Goal: Task Accomplishment & Management: Use online tool/utility

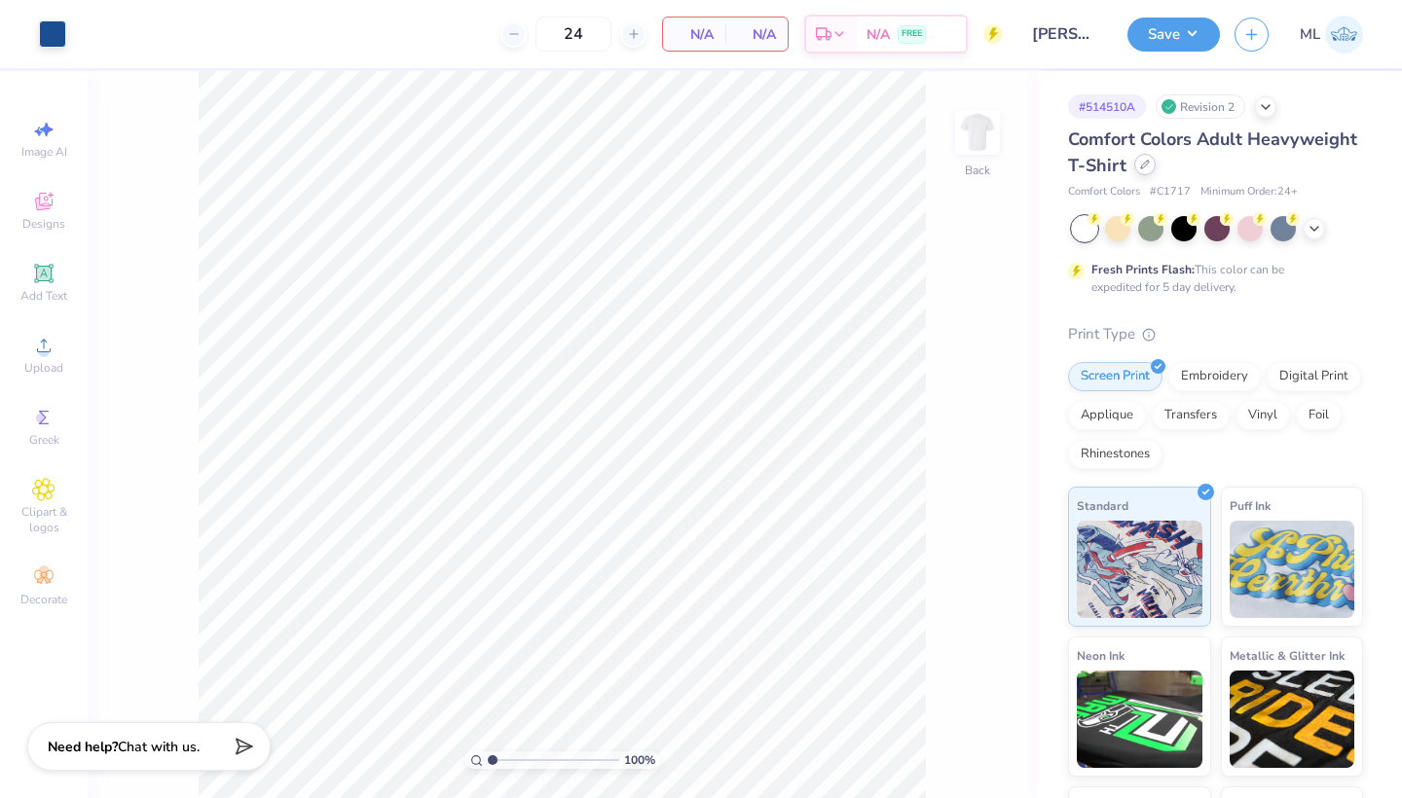
click at [1144, 162] on icon at bounding box center [1145, 165] width 10 height 10
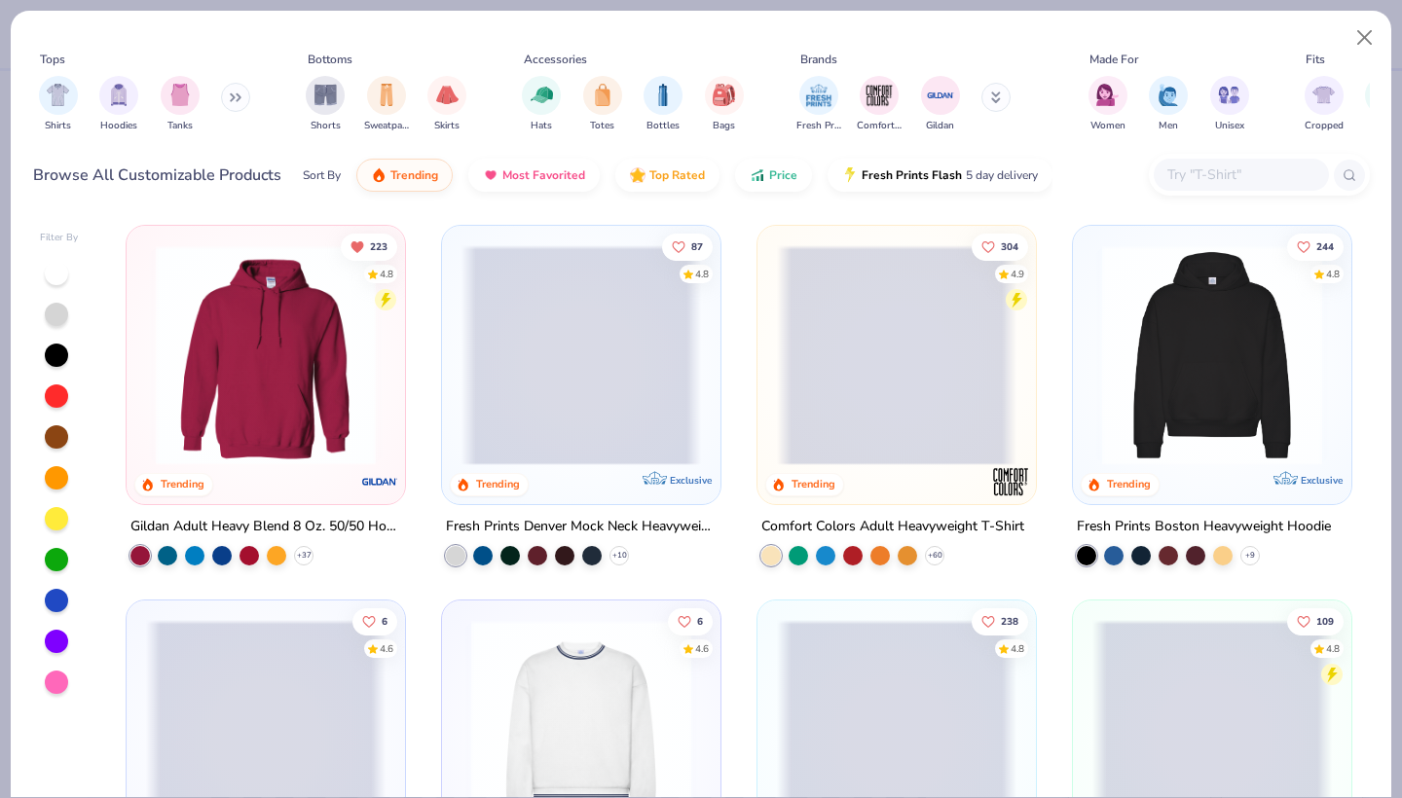
click at [1203, 178] on input "text" at bounding box center [1241, 175] width 150 height 22
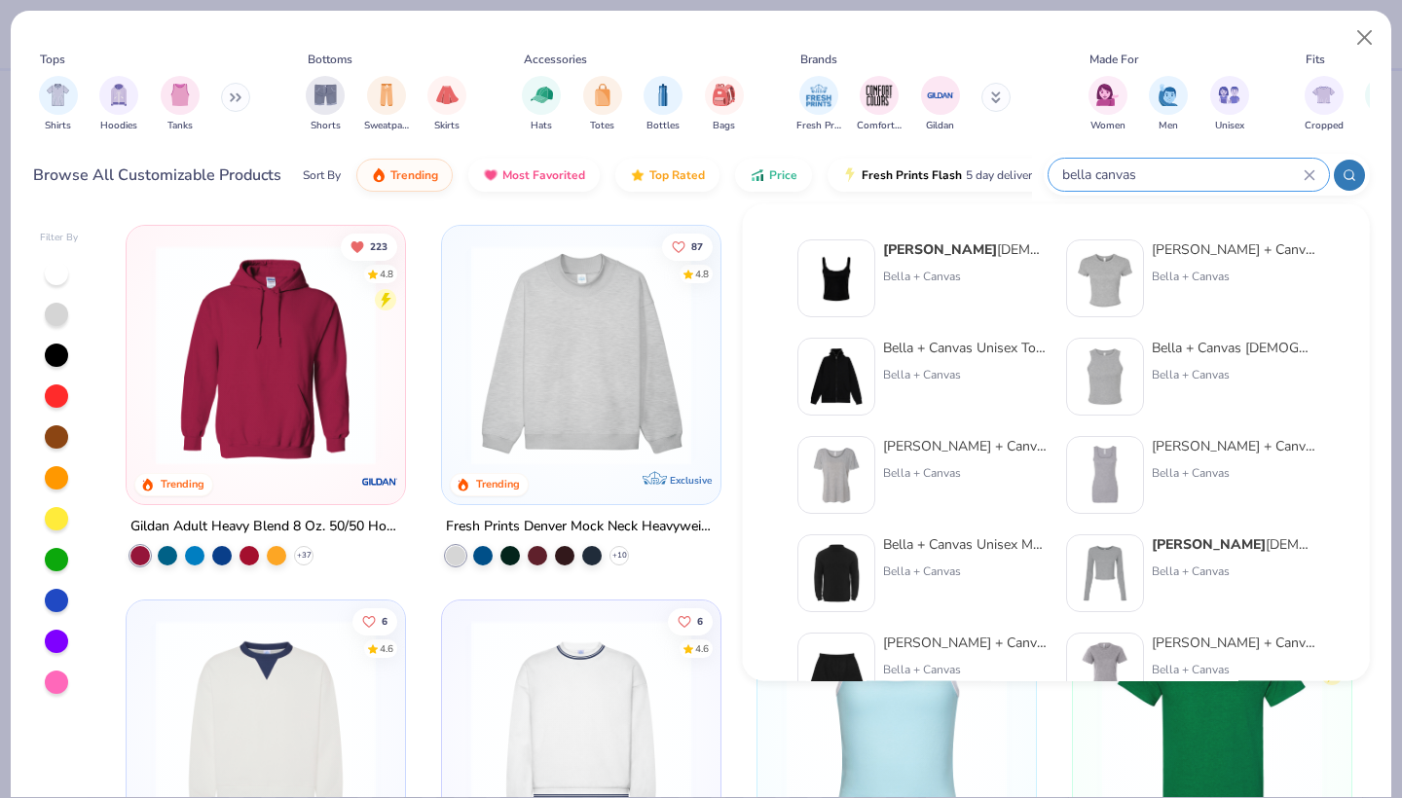
type input "bella canvas"
click at [1187, 272] on div "Bella + Canvas" at bounding box center [1234, 277] width 164 height 18
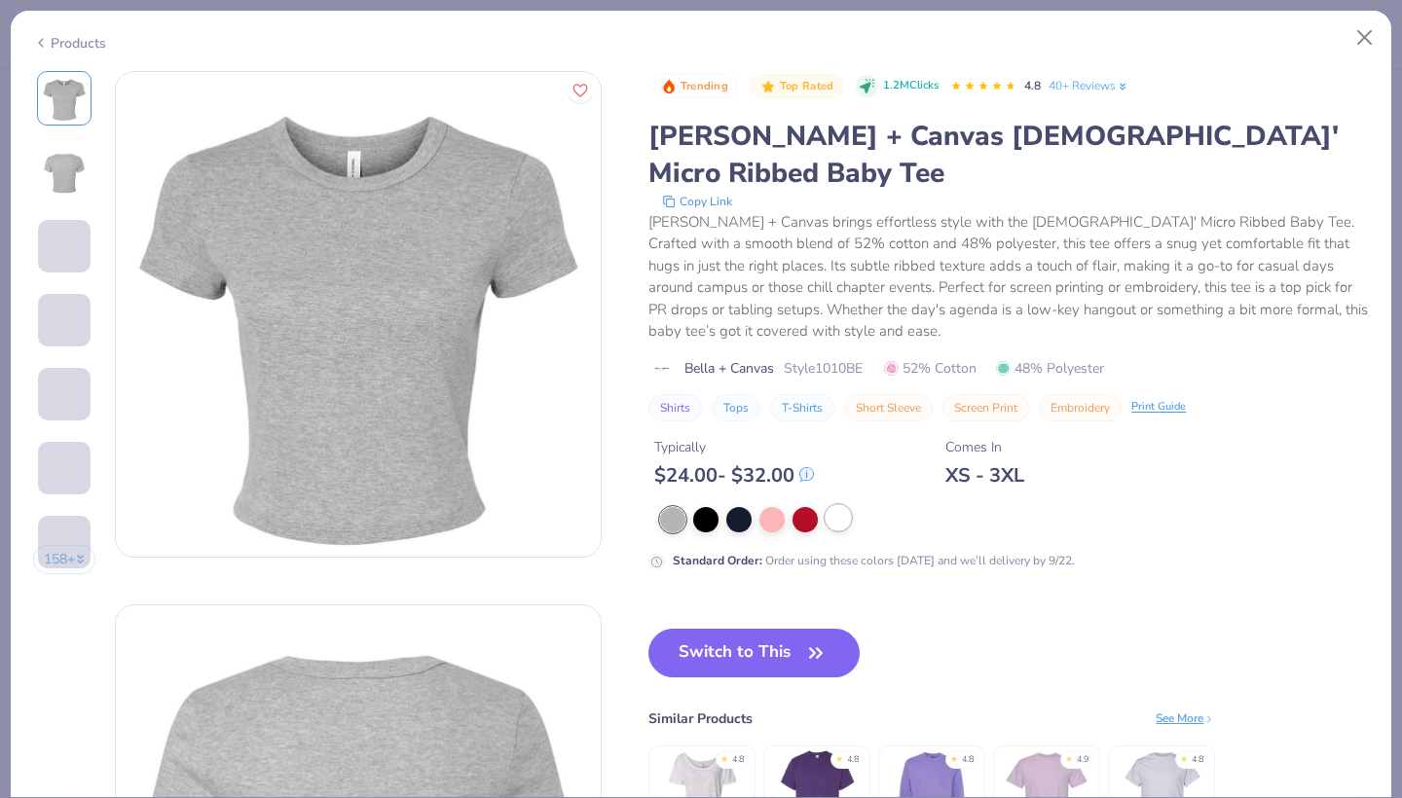
click at [834, 505] on div at bounding box center [838, 517] width 25 height 25
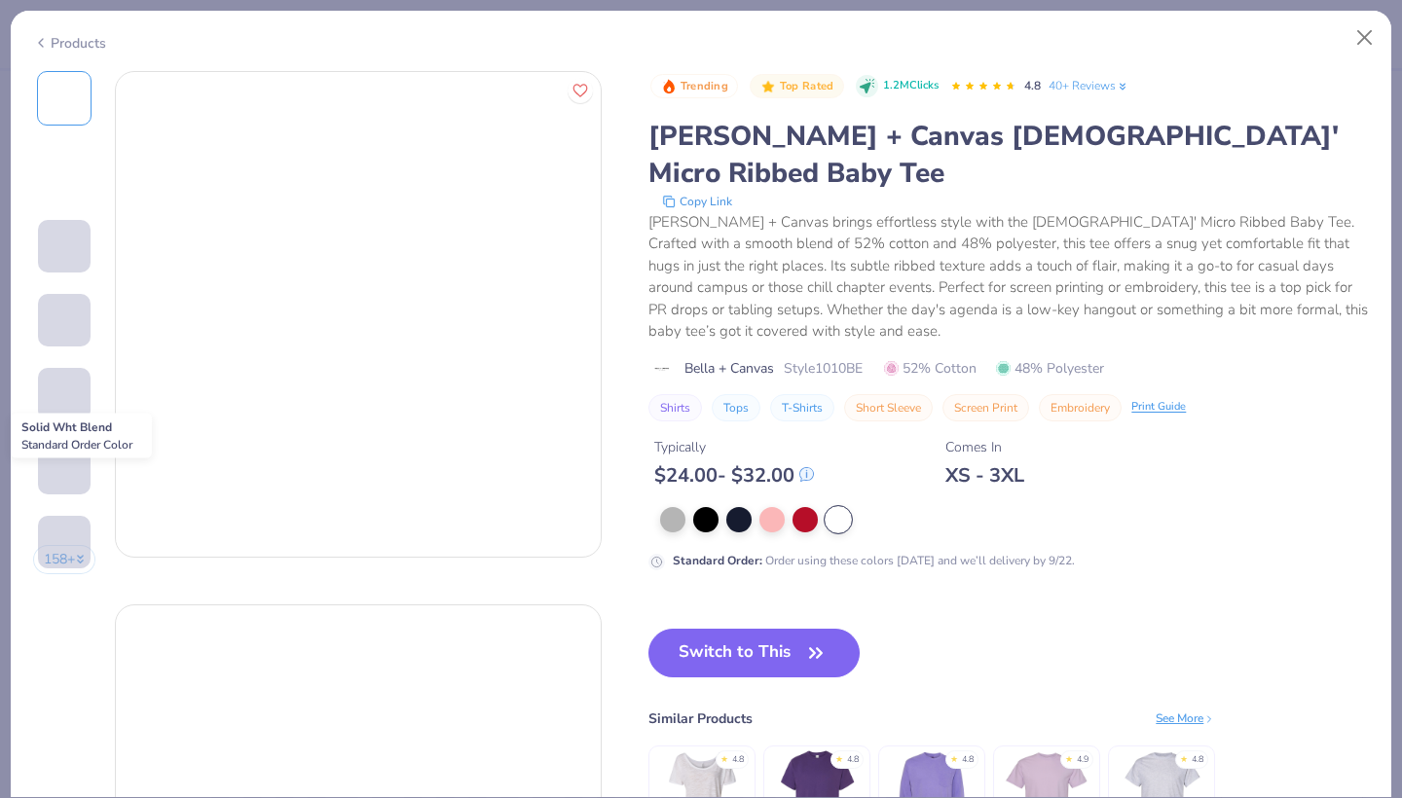
click at [835, 507] on div at bounding box center [838, 519] width 25 height 25
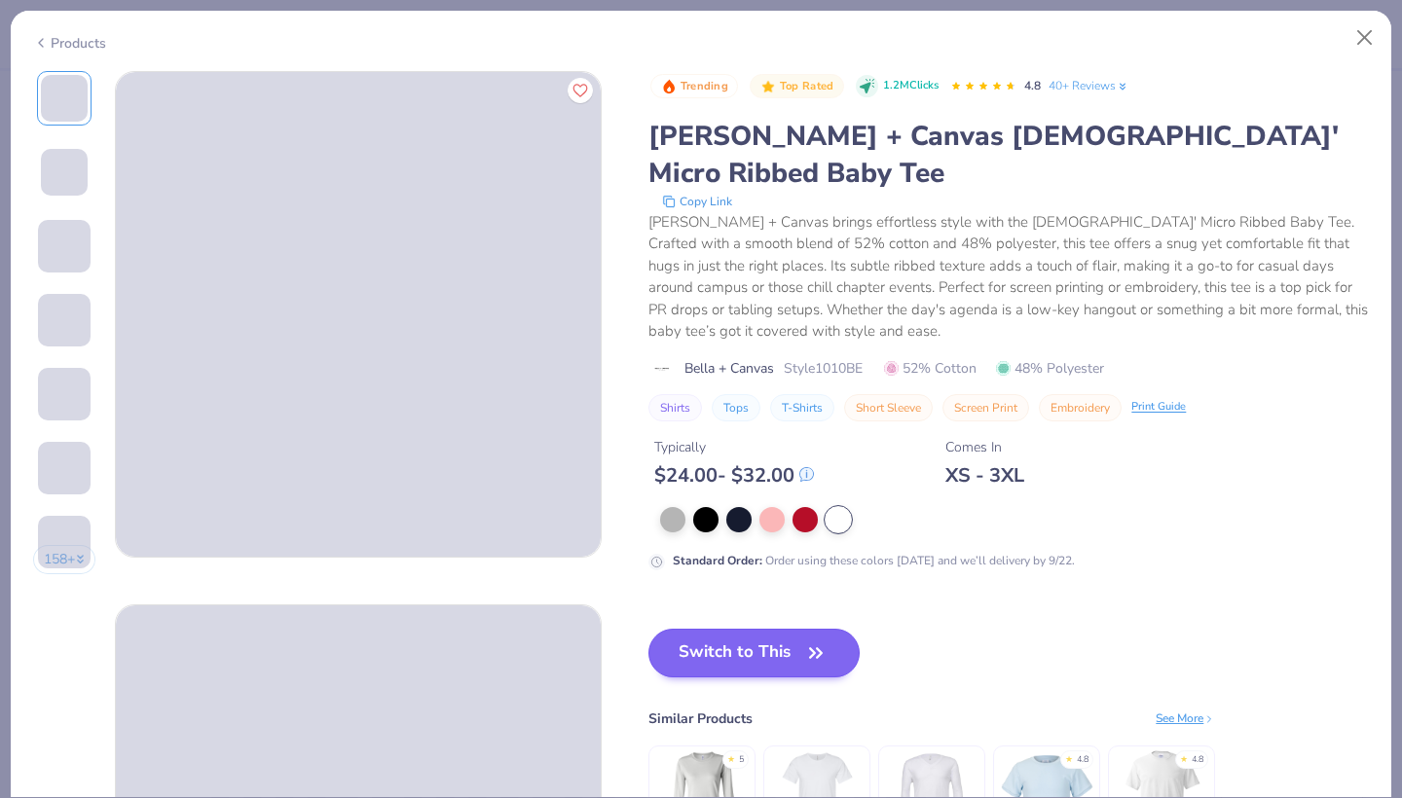
click at [760, 629] on button "Switch to This" at bounding box center [754, 653] width 211 height 49
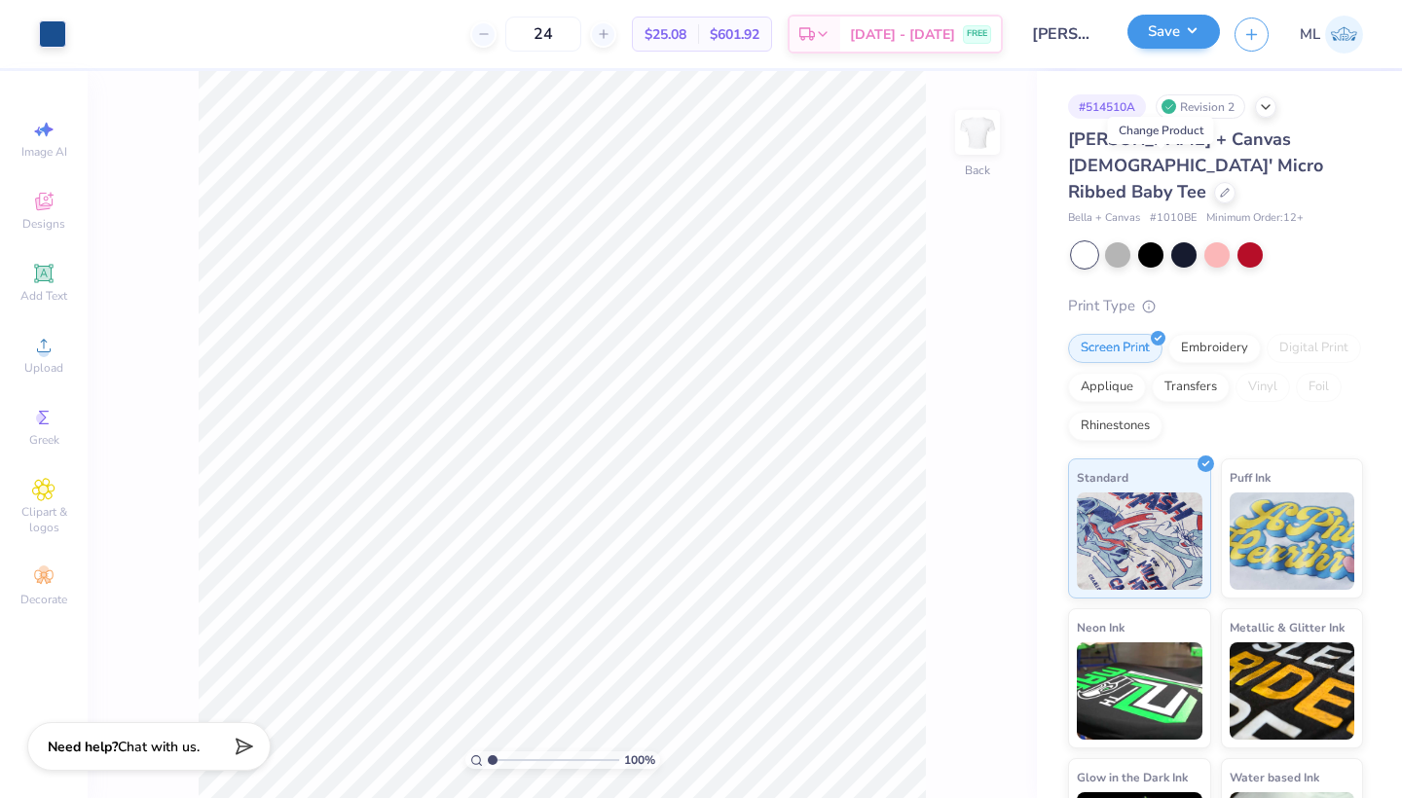
click at [1181, 33] on button "Save" at bounding box center [1174, 32] width 93 height 34
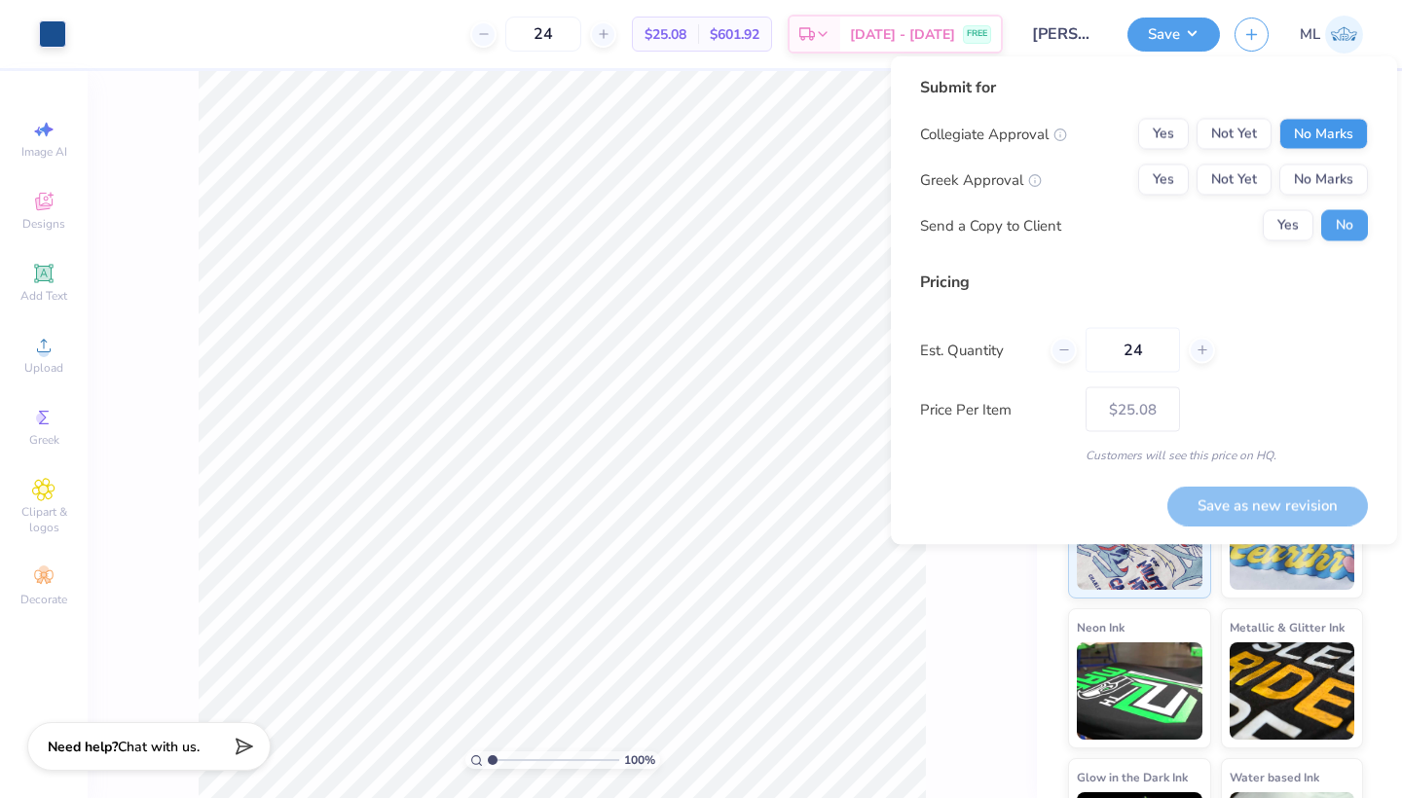
click at [1320, 132] on button "No Marks" at bounding box center [1323, 134] width 89 height 31
click at [1315, 179] on button "No Marks" at bounding box center [1323, 180] width 89 height 31
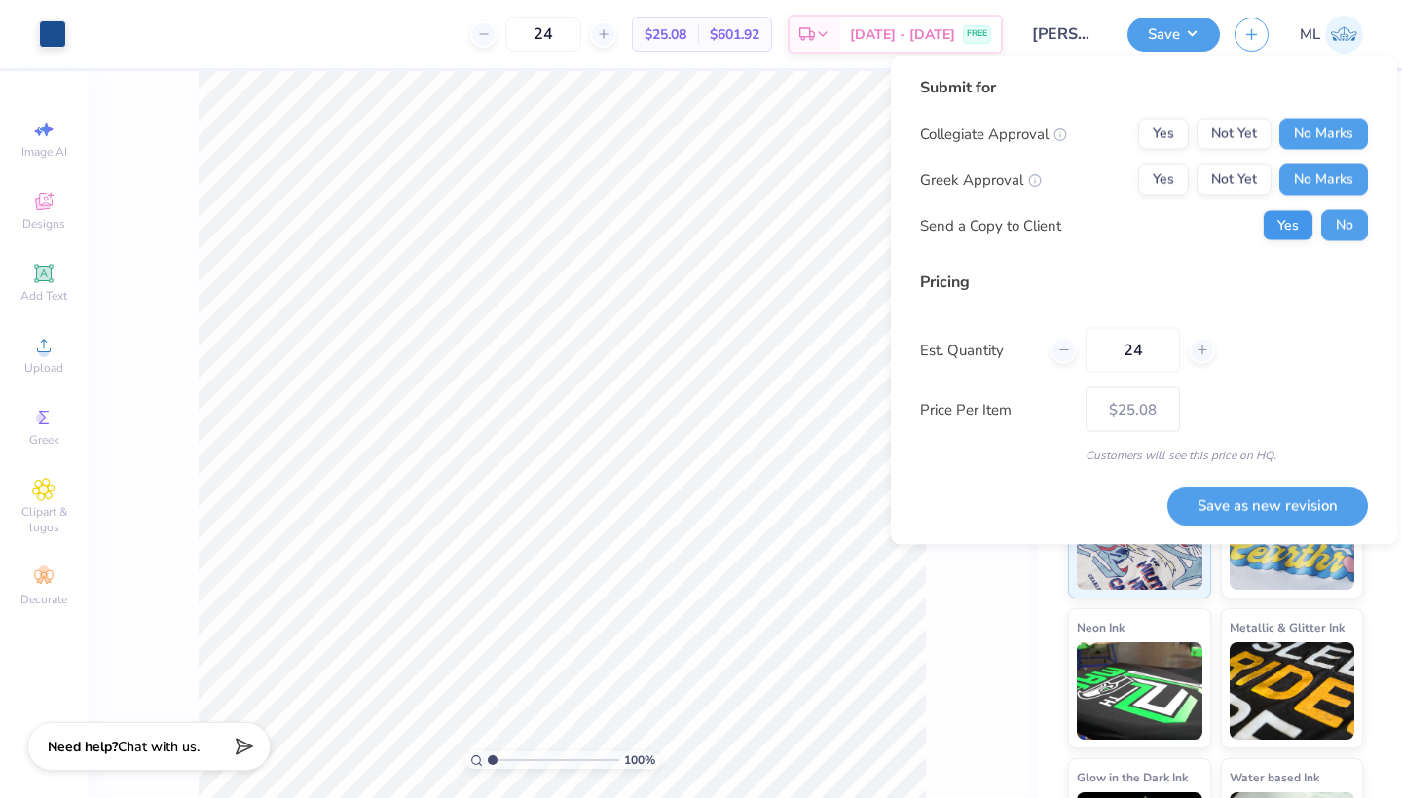
click at [1287, 225] on button "Yes" at bounding box center [1288, 225] width 51 height 31
click at [1271, 509] on button "Save as new revision" at bounding box center [1268, 506] width 201 height 40
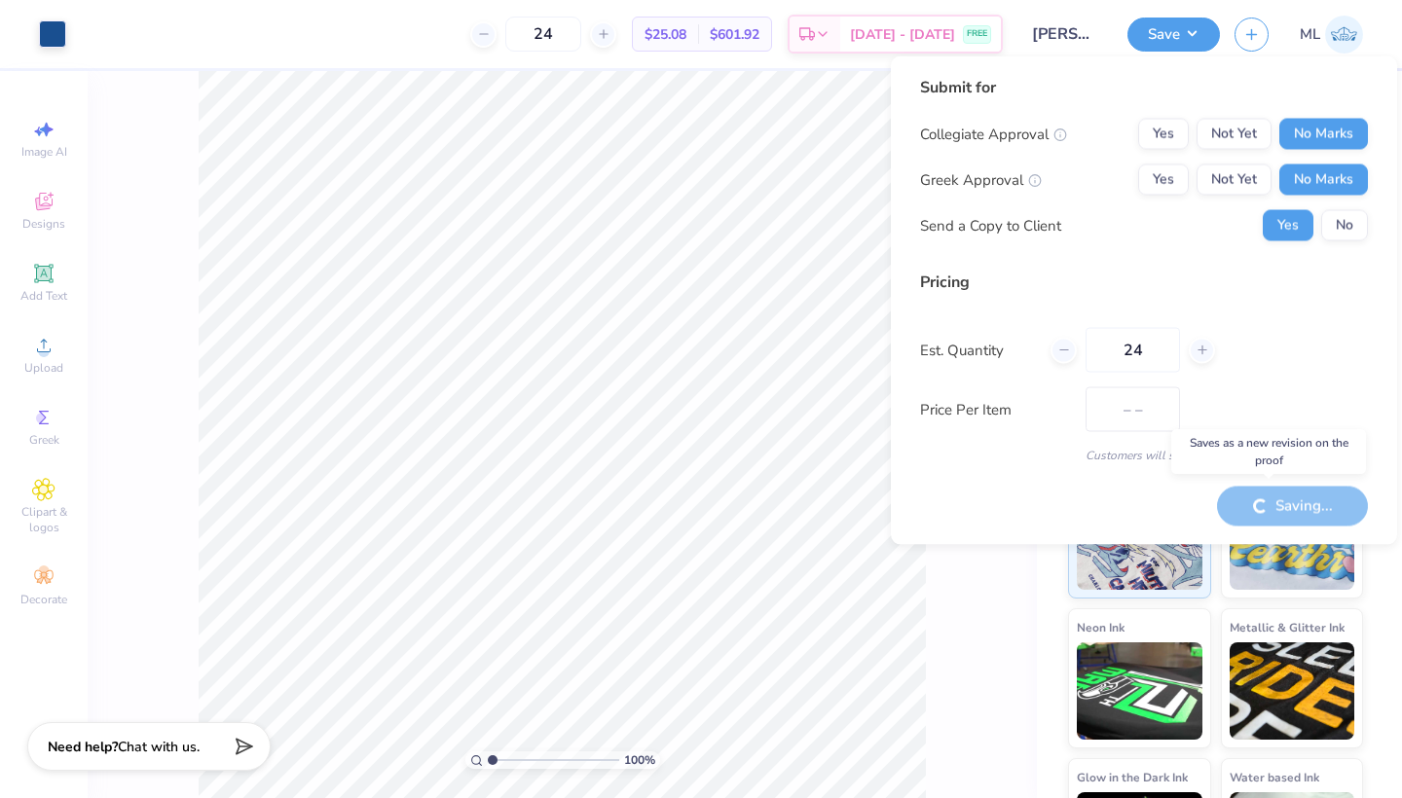
type input "$25.08"
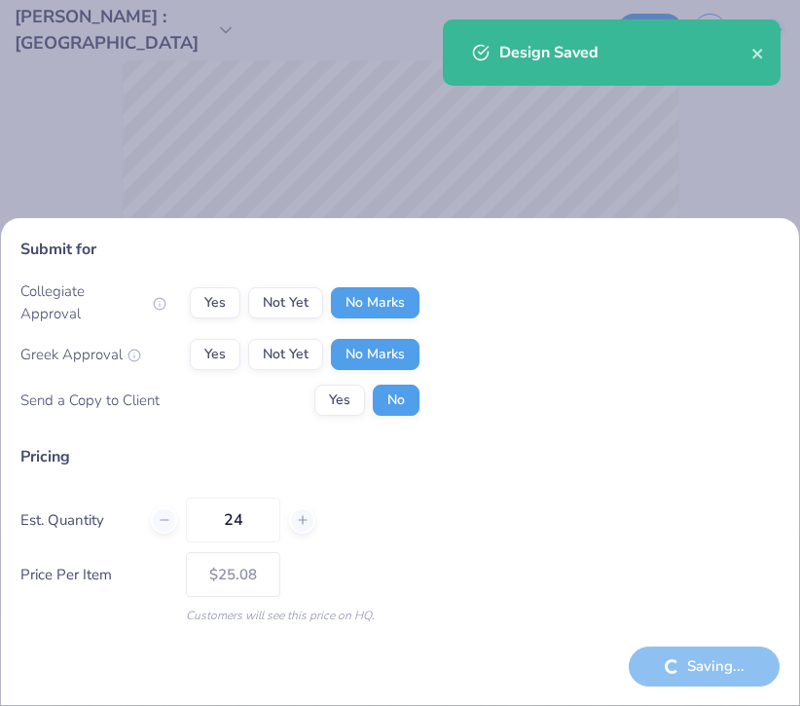
type input "– –"
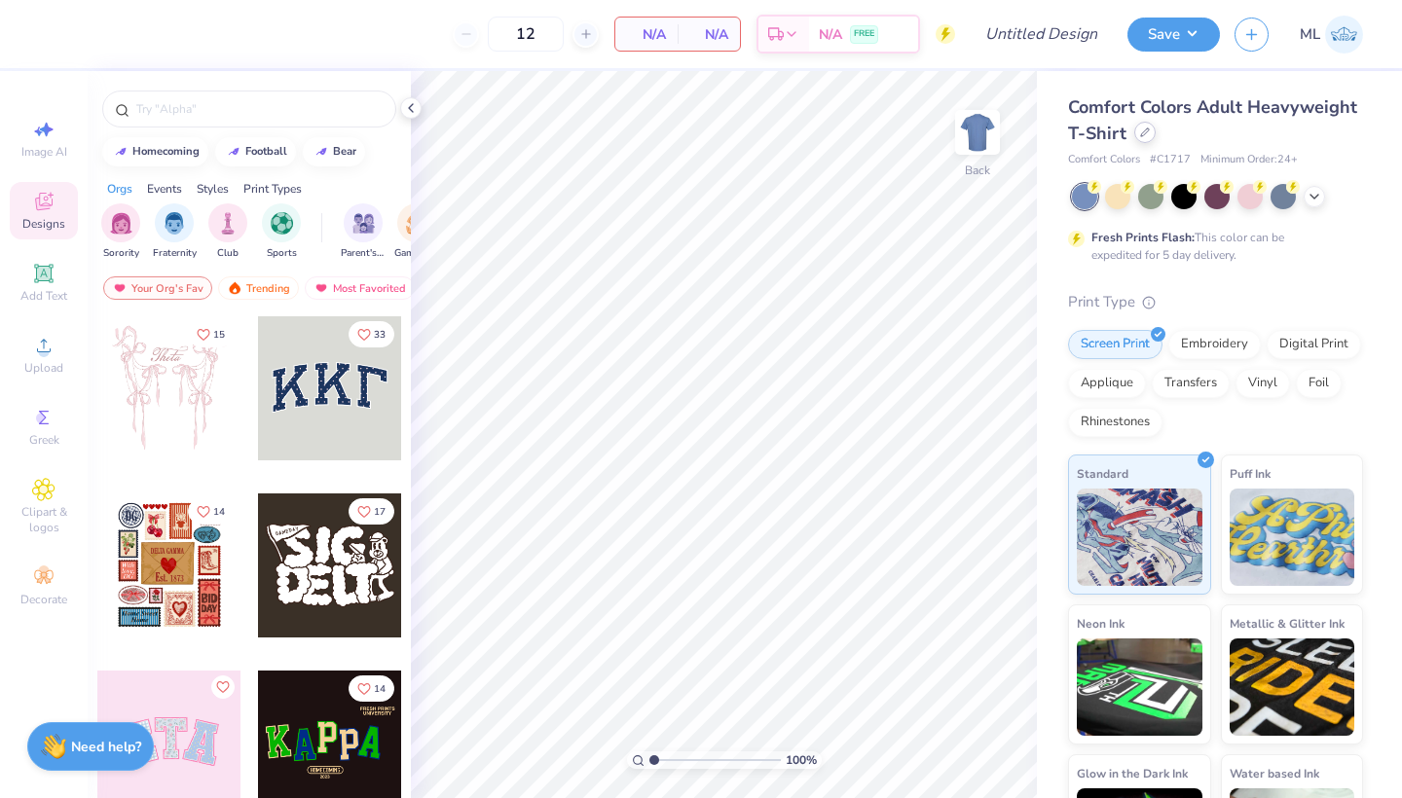
click at [1148, 130] on icon at bounding box center [1145, 133] width 8 height 8
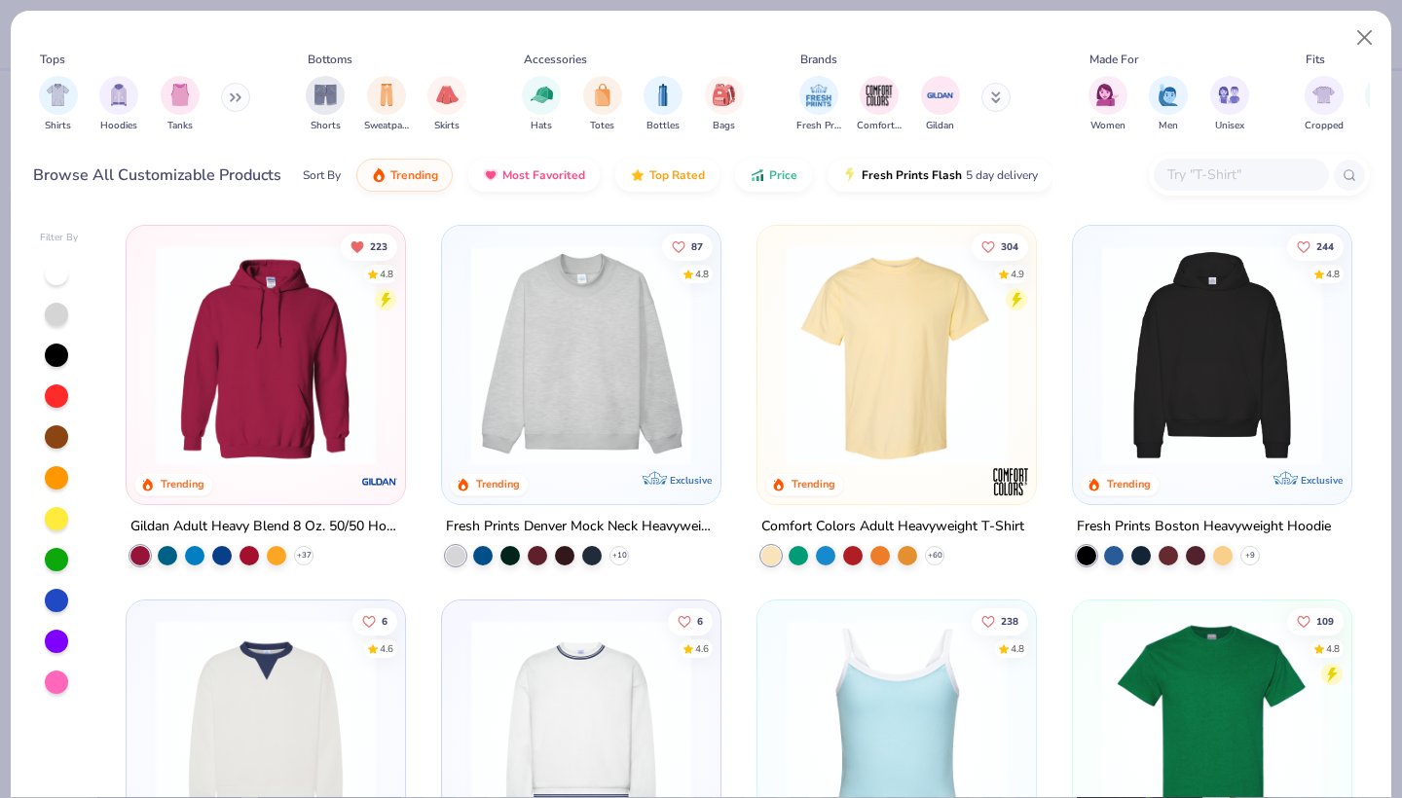
click at [1199, 168] on input "text" at bounding box center [1241, 175] width 150 height 22
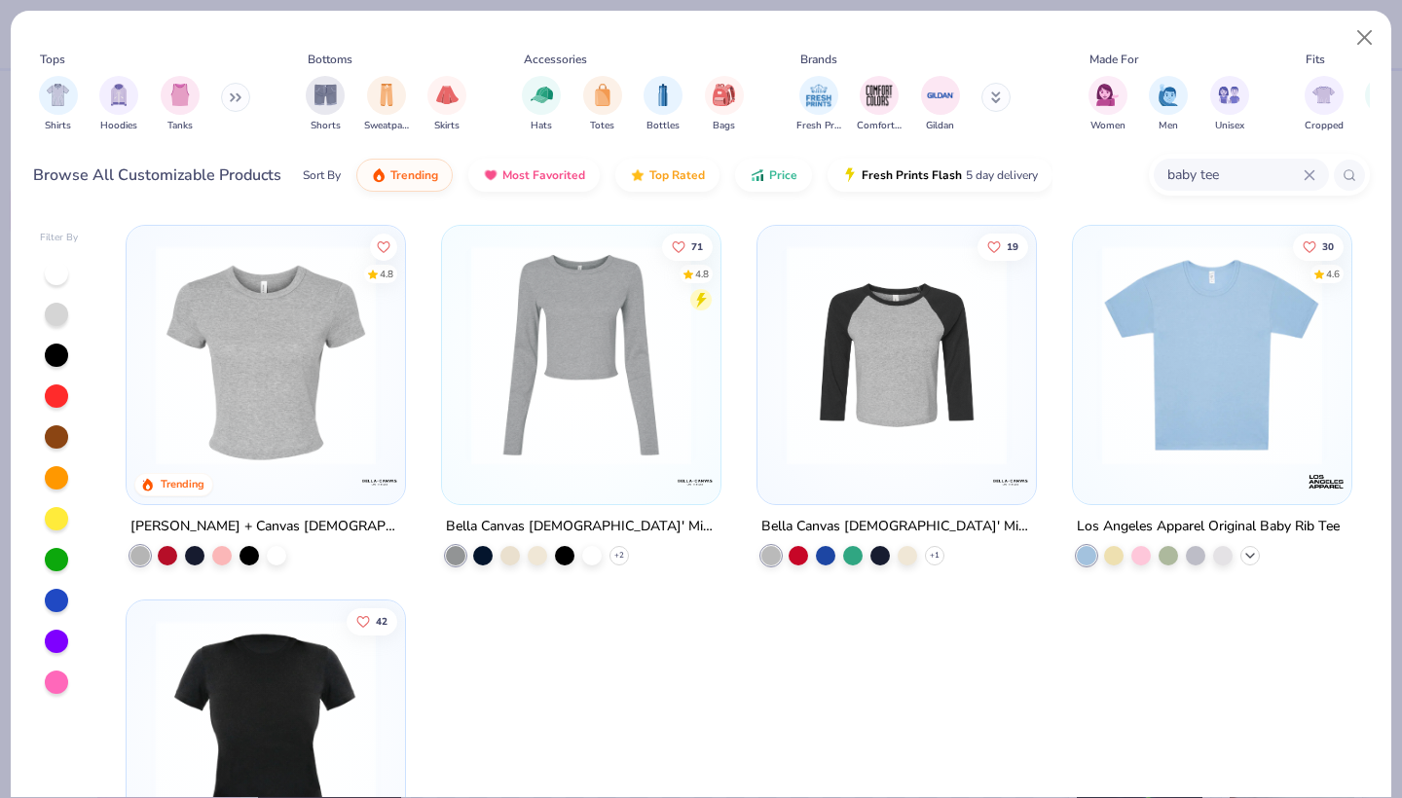
click at [1249, 559] on icon at bounding box center [1250, 556] width 16 height 16
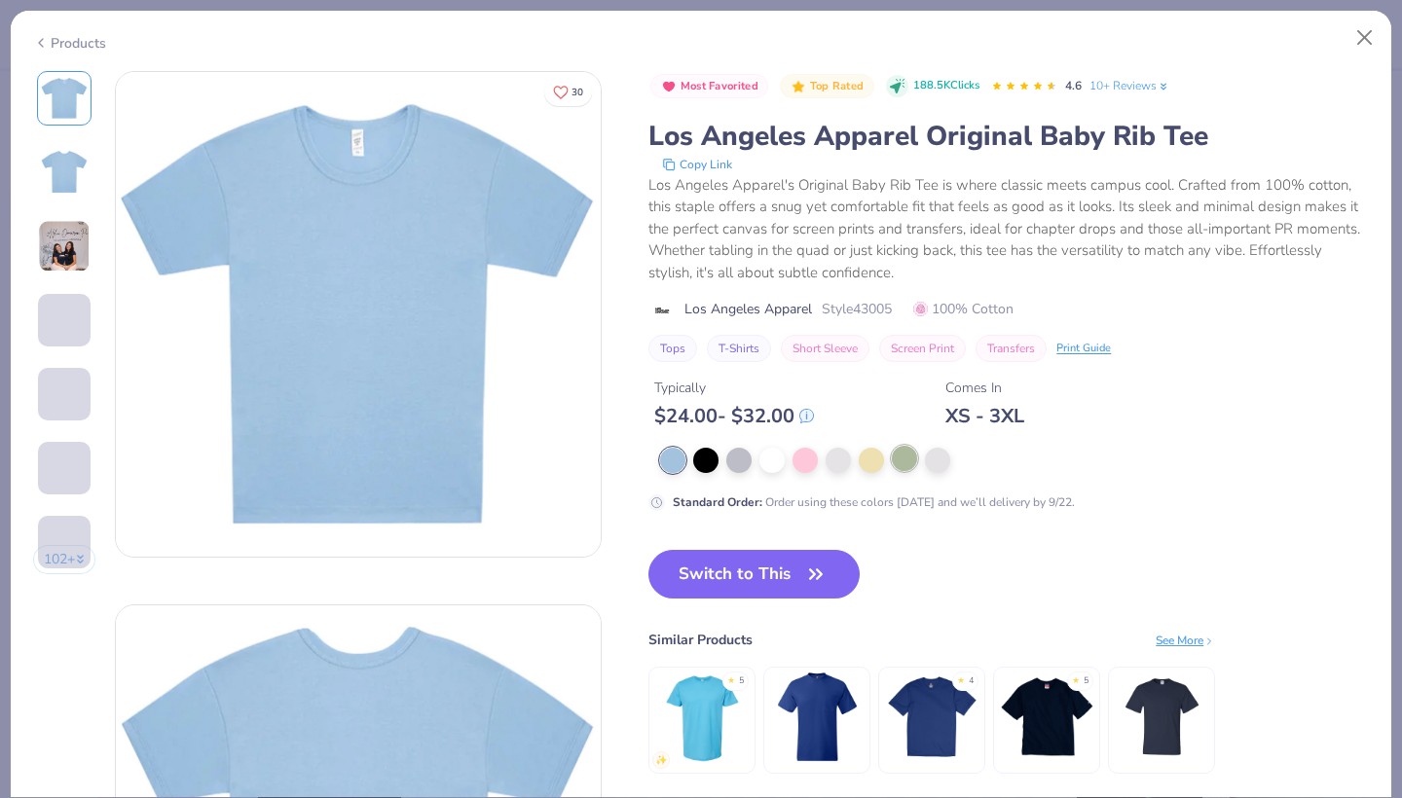
click at [901, 458] on div at bounding box center [904, 458] width 25 height 25
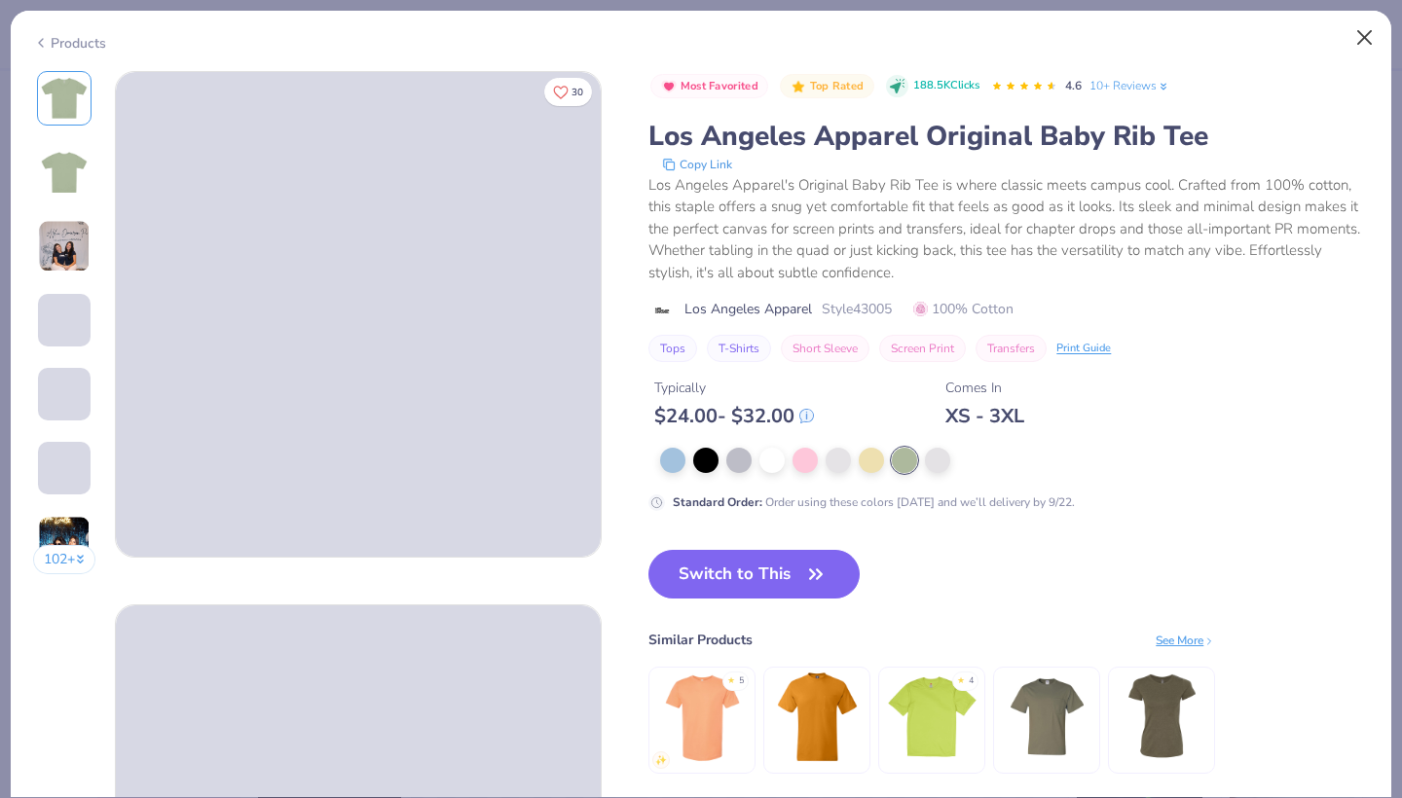
click at [1360, 36] on button "Close" at bounding box center [1365, 37] width 37 height 37
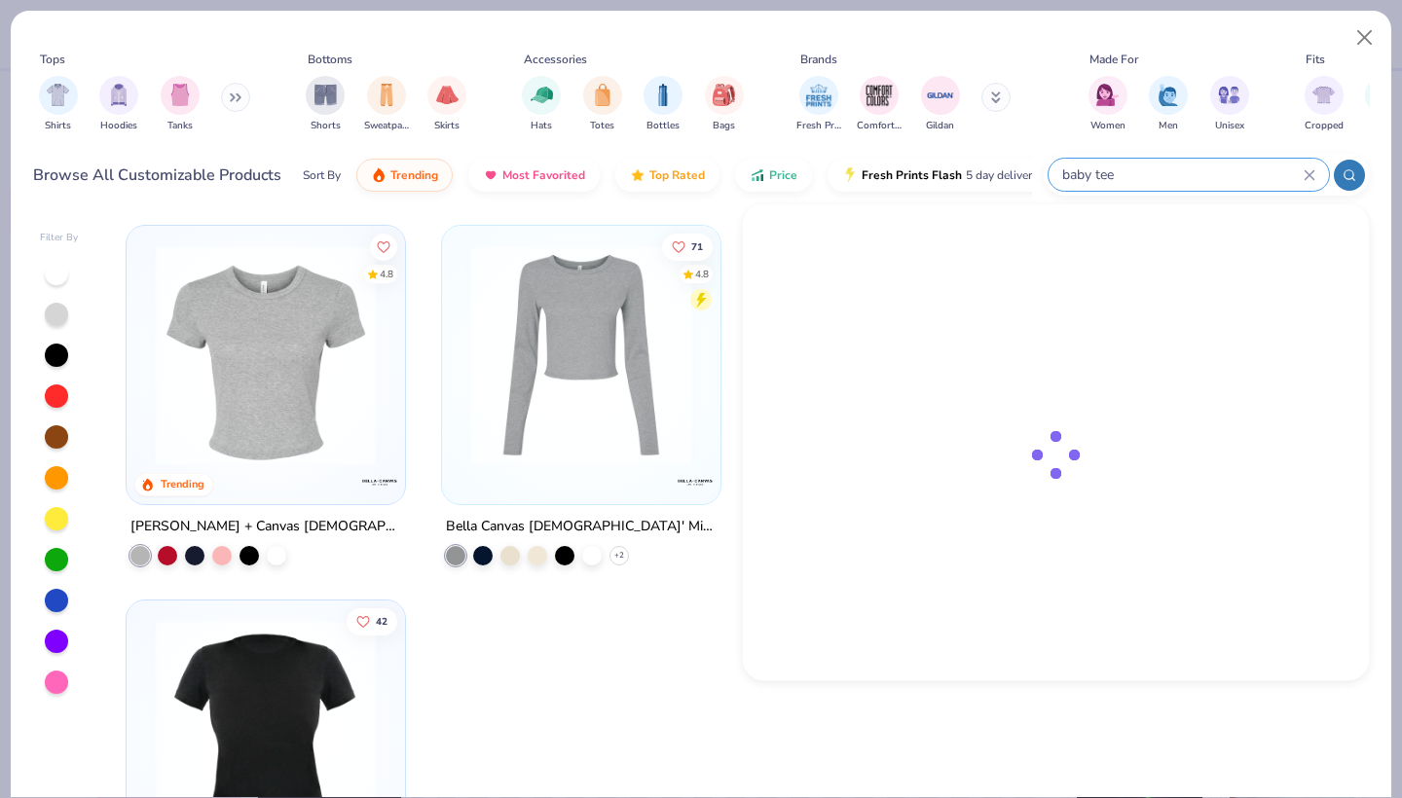
drag, startPoint x: 1246, startPoint y: 170, endPoint x: 1052, endPoint y: 169, distance: 194.7
click at [1052, 169] on div "baby tee" at bounding box center [1189, 175] width 280 height 32
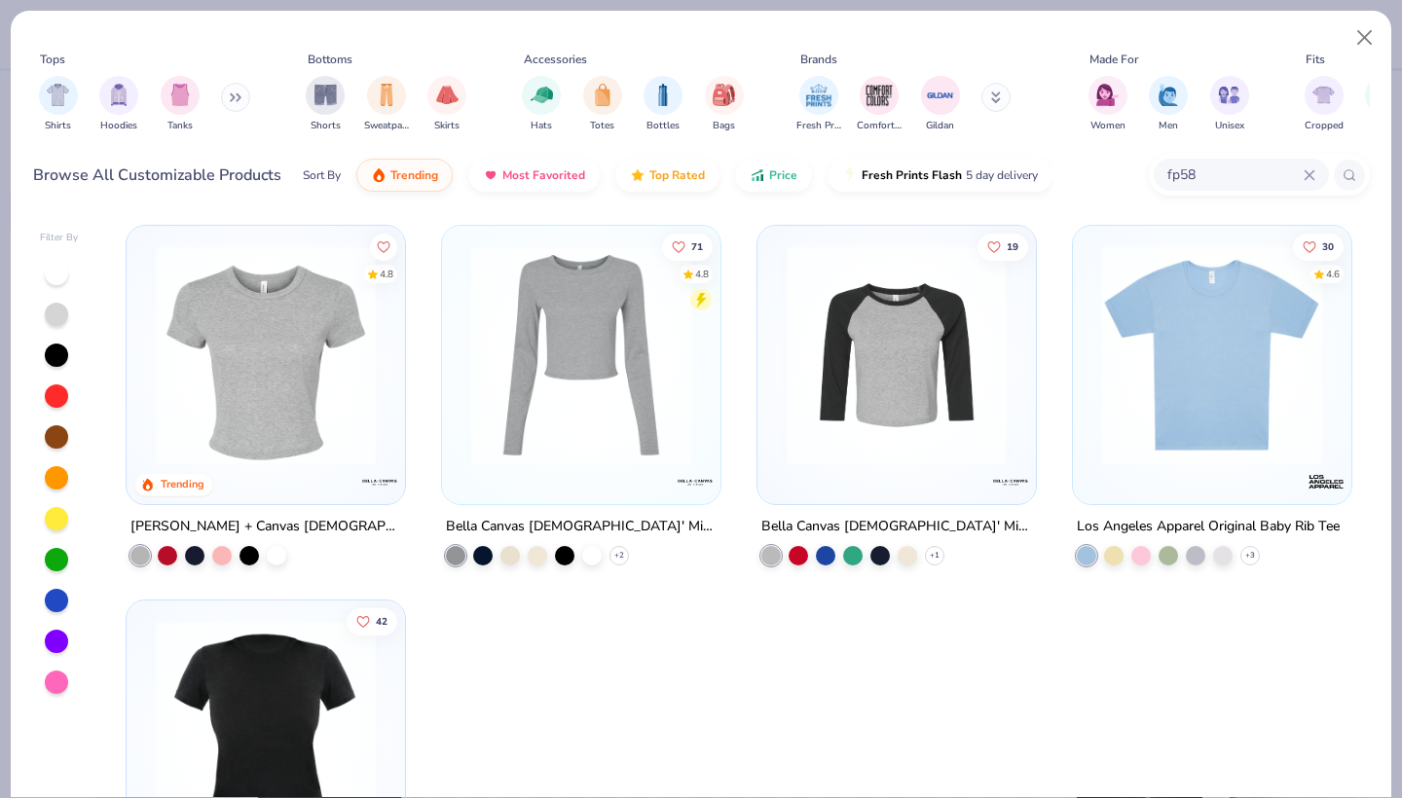
type input "fp58"
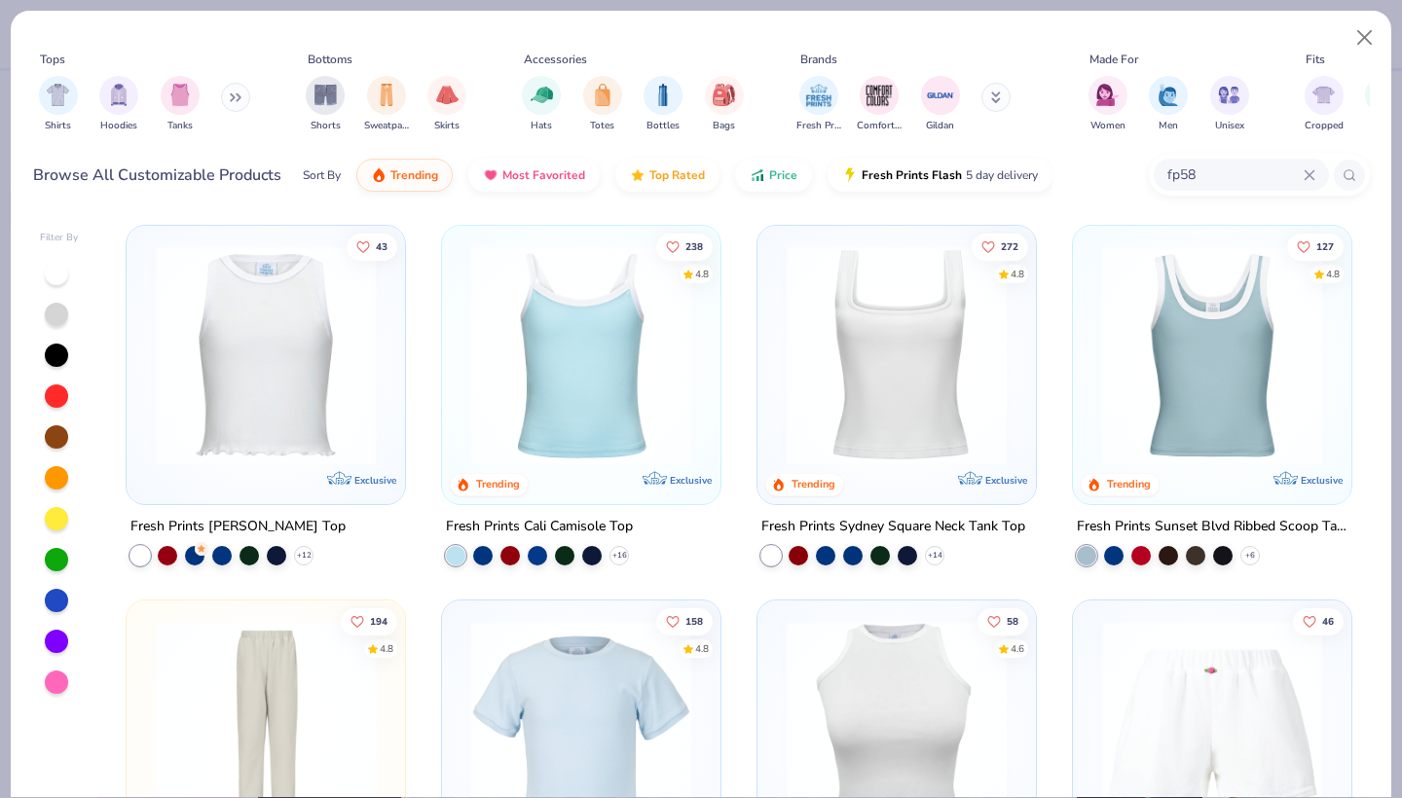
scroll to position [282, 0]
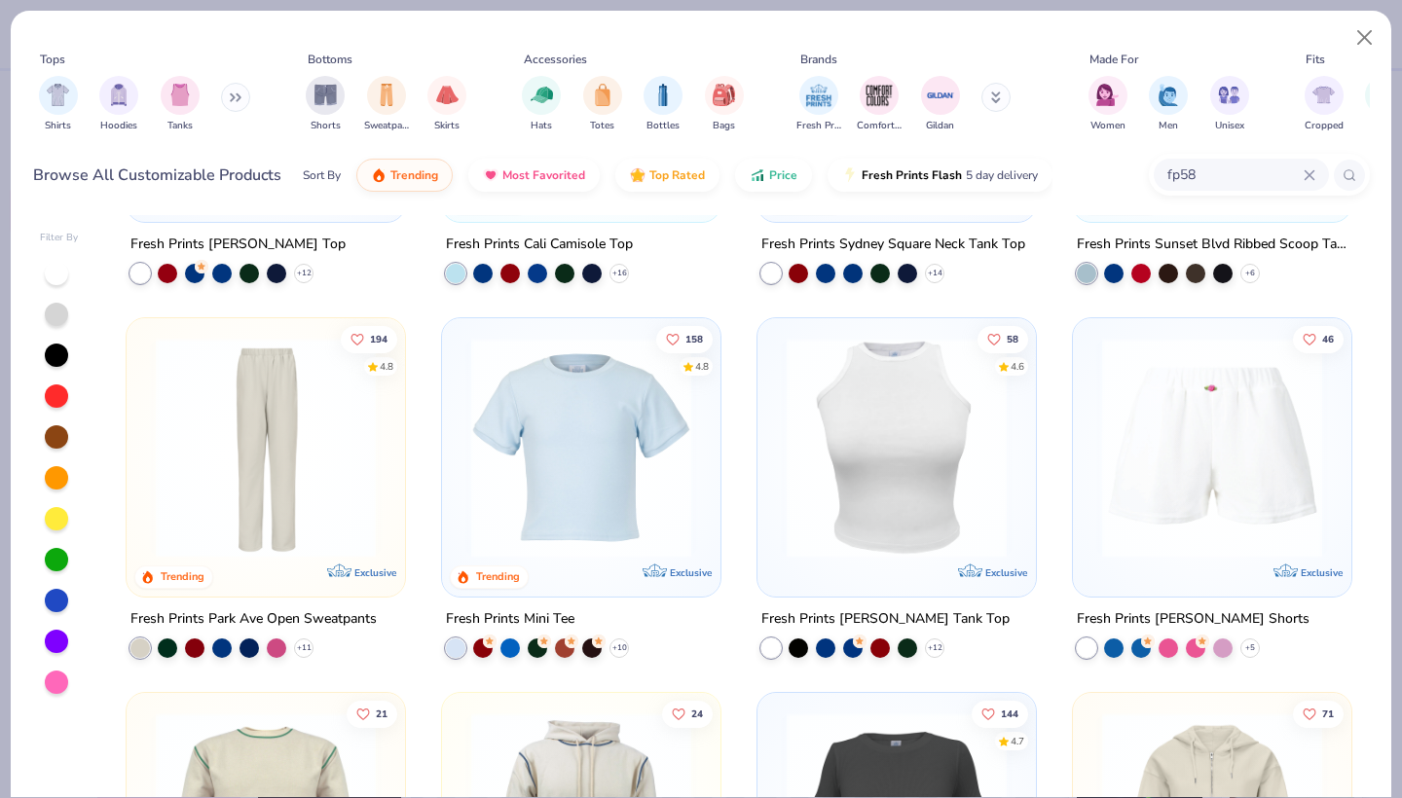
click at [524, 513] on img at bounding box center [582, 448] width 240 height 220
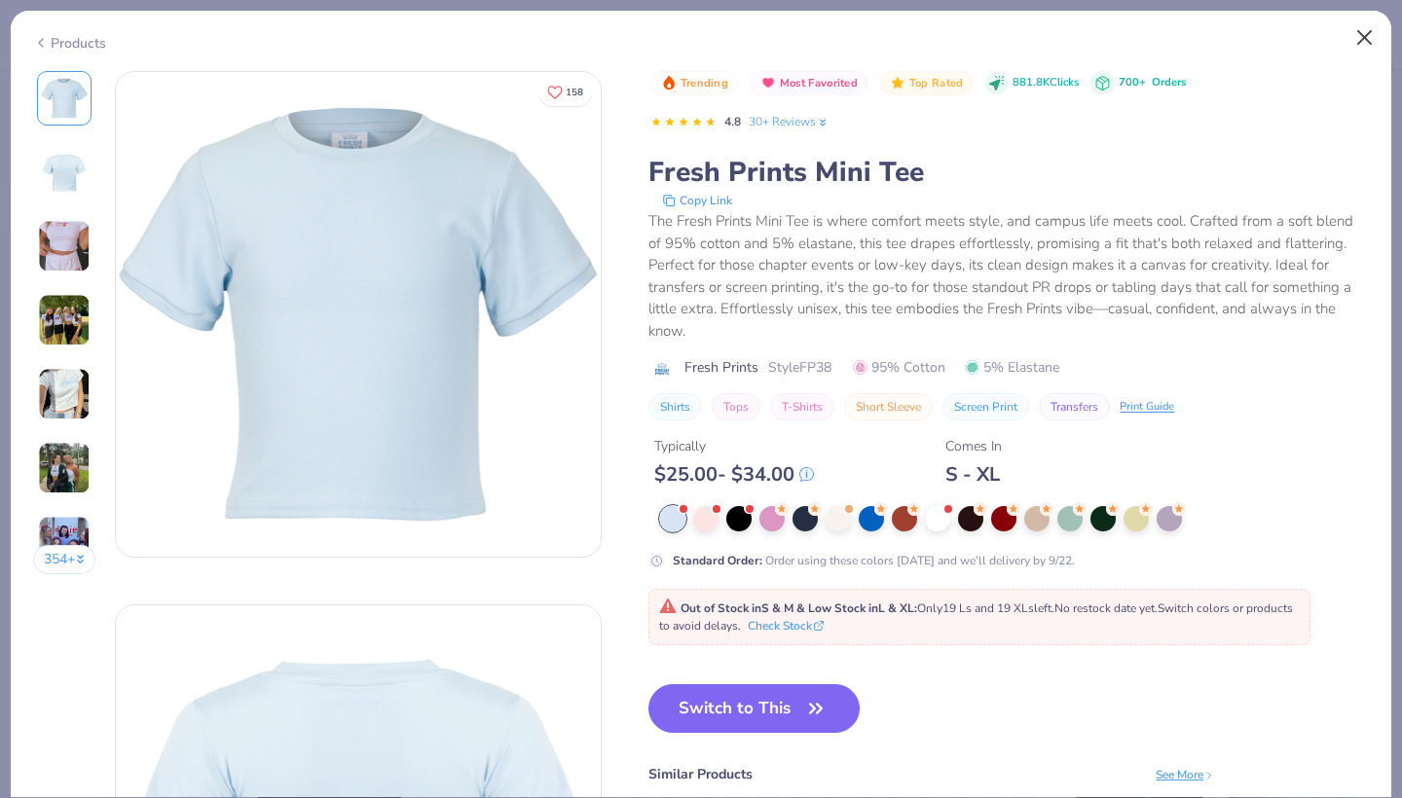
click at [1369, 40] on button "Close" at bounding box center [1365, 37] width 37 height 37
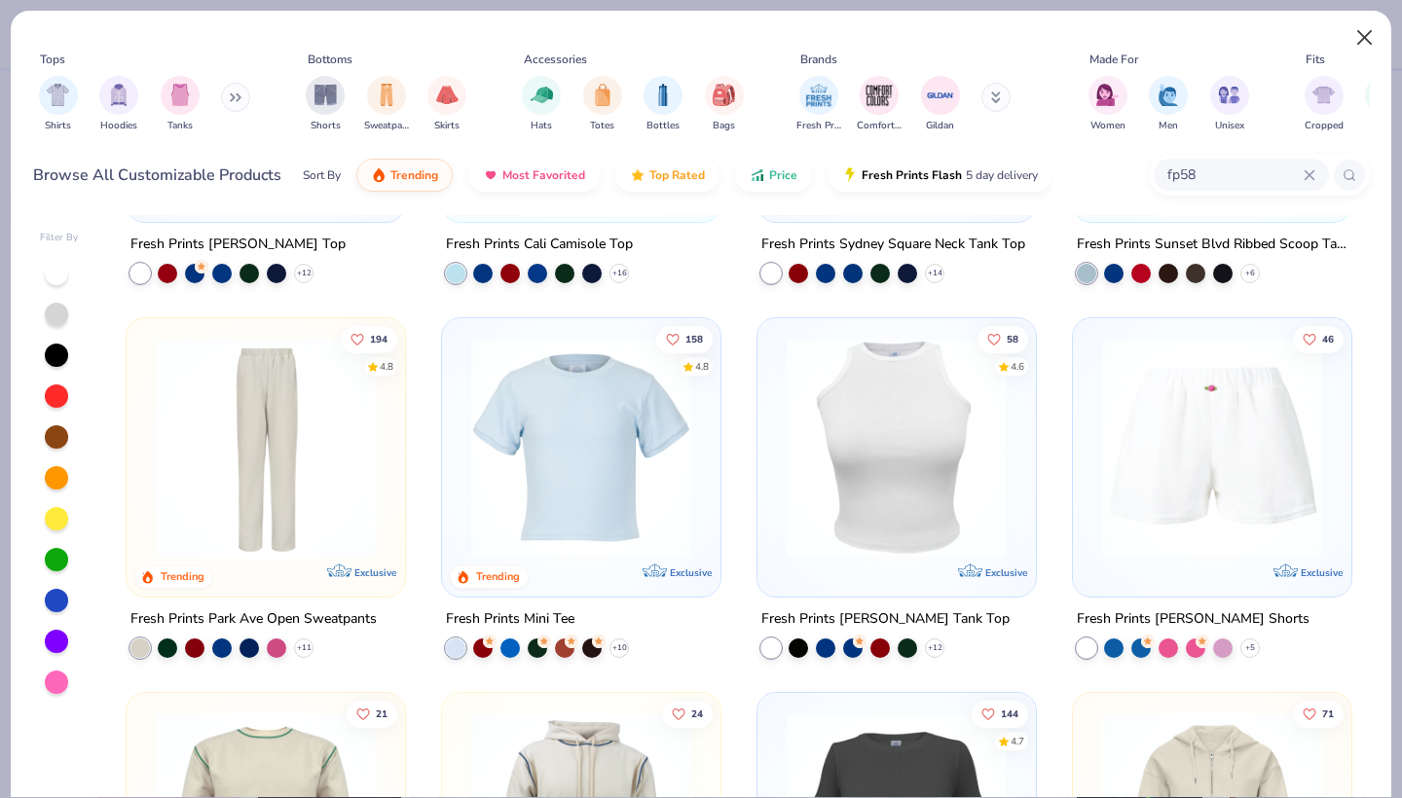
click at [1366, 40] on button "Close" at bounding box center [1365, 37] width 37 height 37
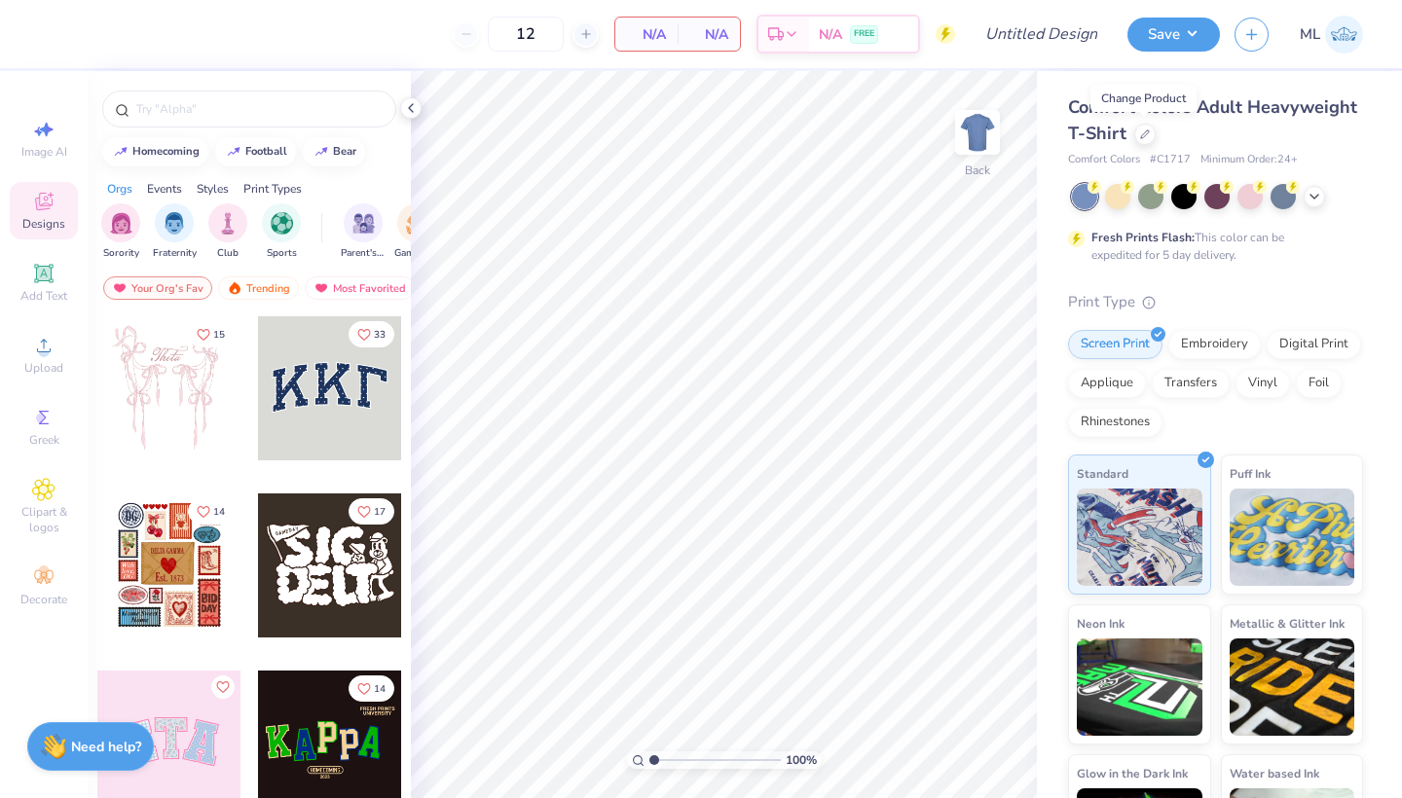
click at [937, 3] on div "12 N/A Per Item N/A Total Est. Delivery N/A FREE" at bounding box center [505, 34] width 902 height 68
click at [1148, 135] on icon at bounding box center [1145, 133] width 10 height 10
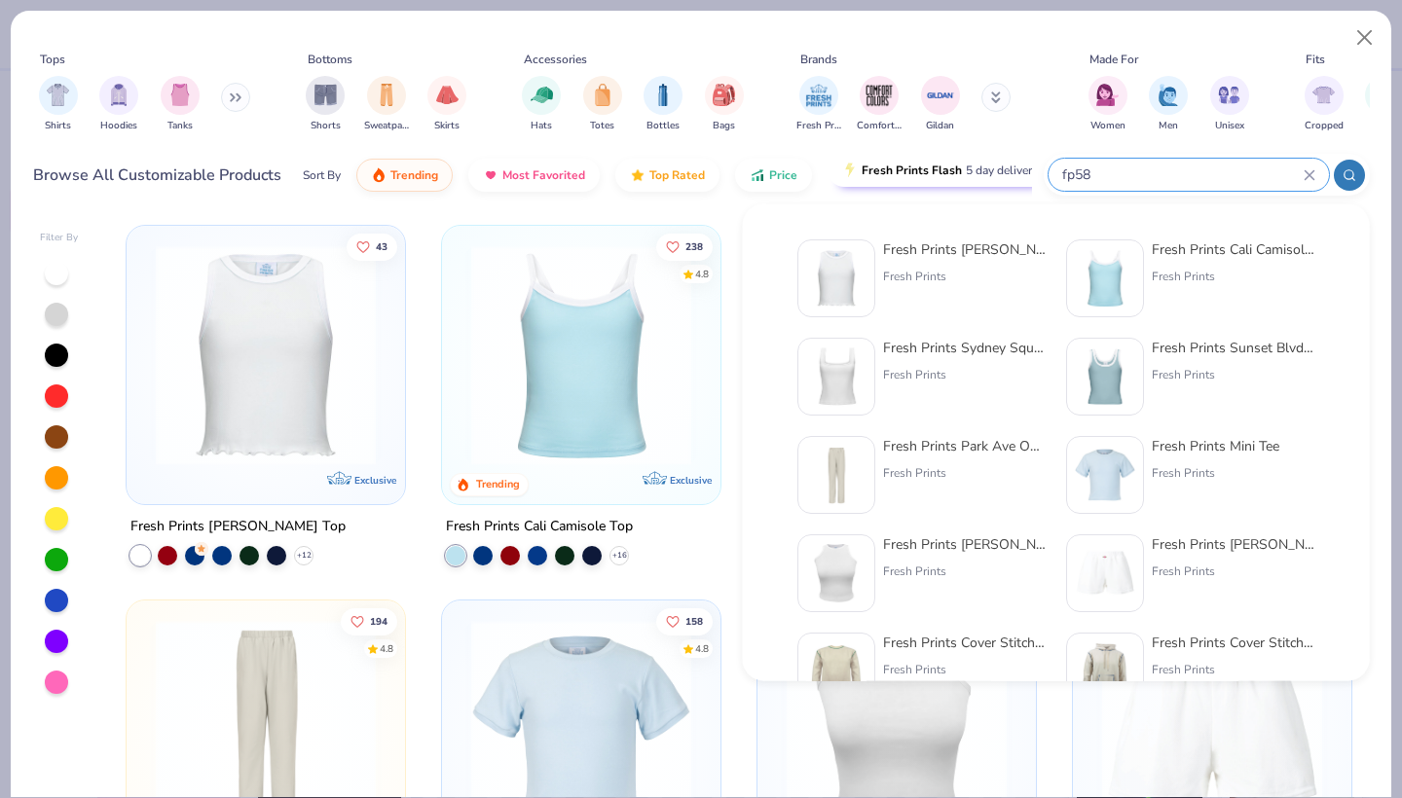
drag, startPoint x: 1216, startPoint y: 169, endPoint x: 973, endPoint y: 170, distance: 243.4
click at [973, 171] on div "Browse All Customizable Products Sort By Trending Most Favorited Top Rated Pric…" at bounding box center [701, 175] width 1337 height 55
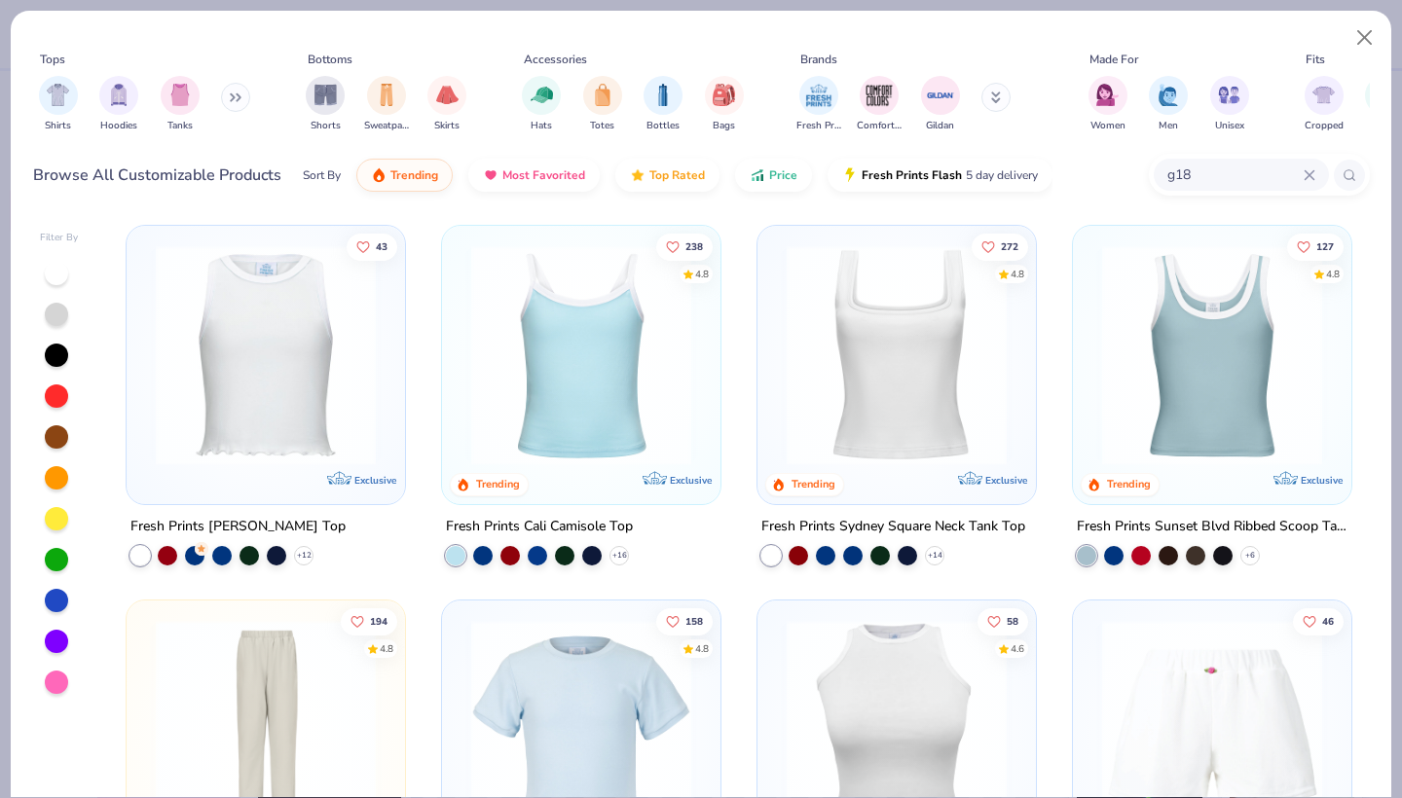
type input "g185"
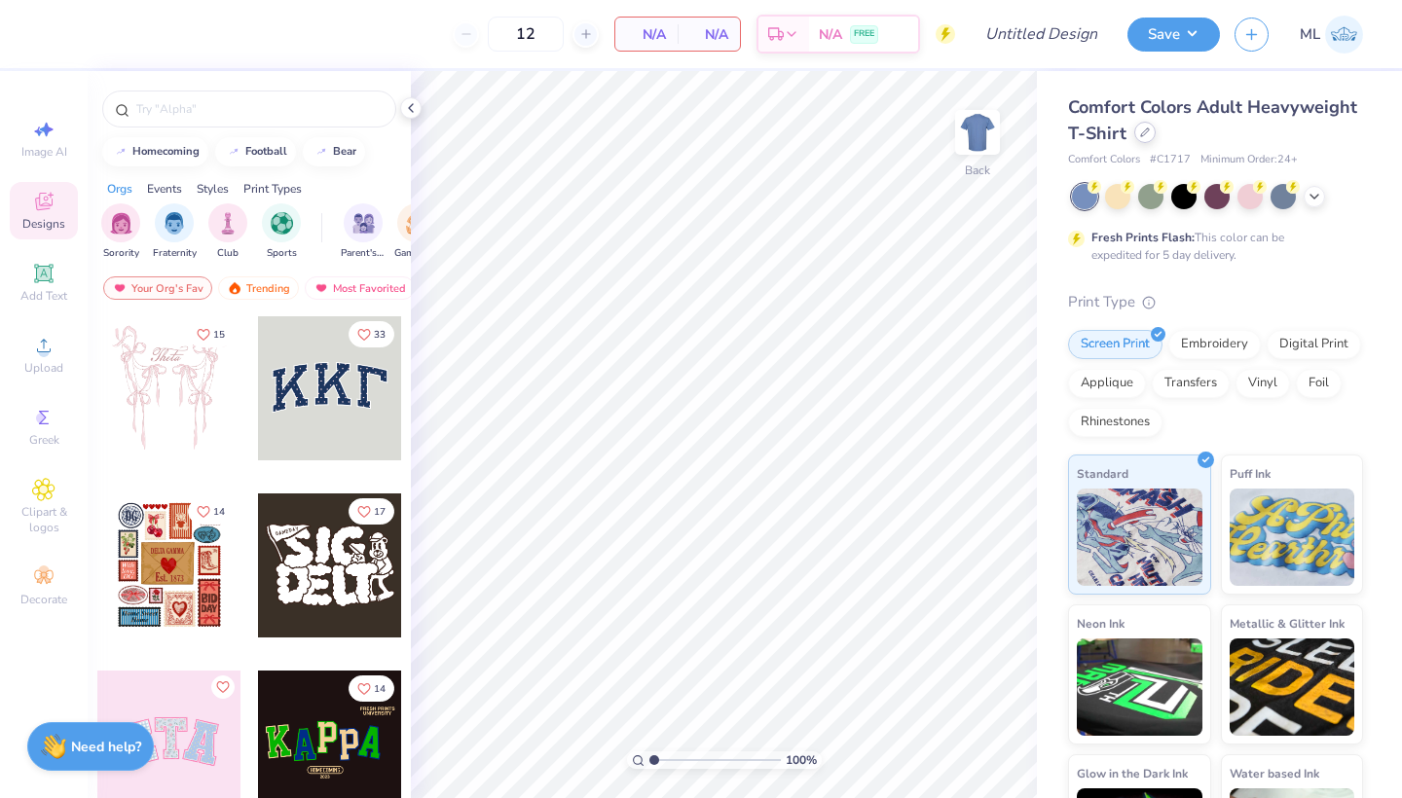
click at [1141, 129] on icon at bounding box center [1145, 133] width 10 height 10
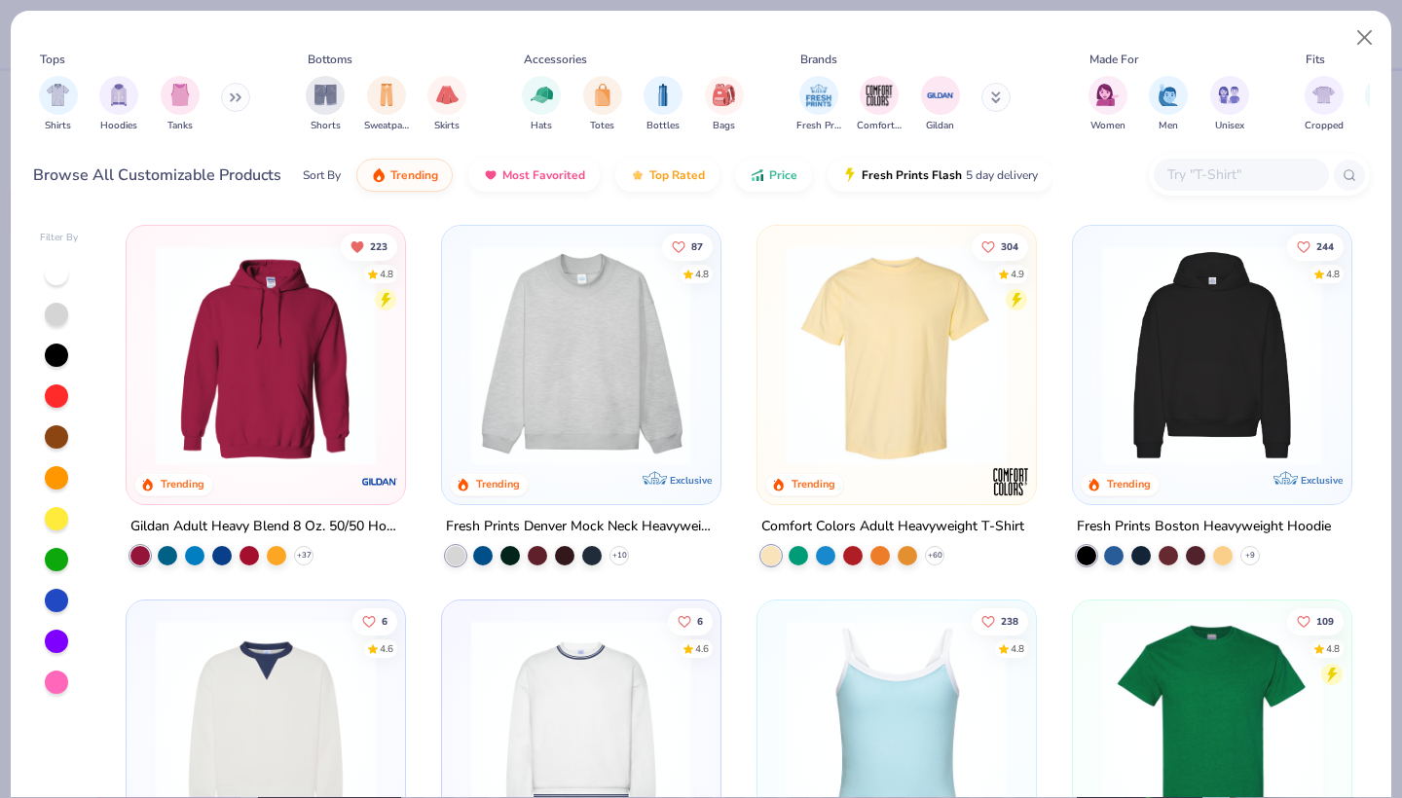
click at [1158, 181] on div at bounding box center [1241, 175] width 175 height 32
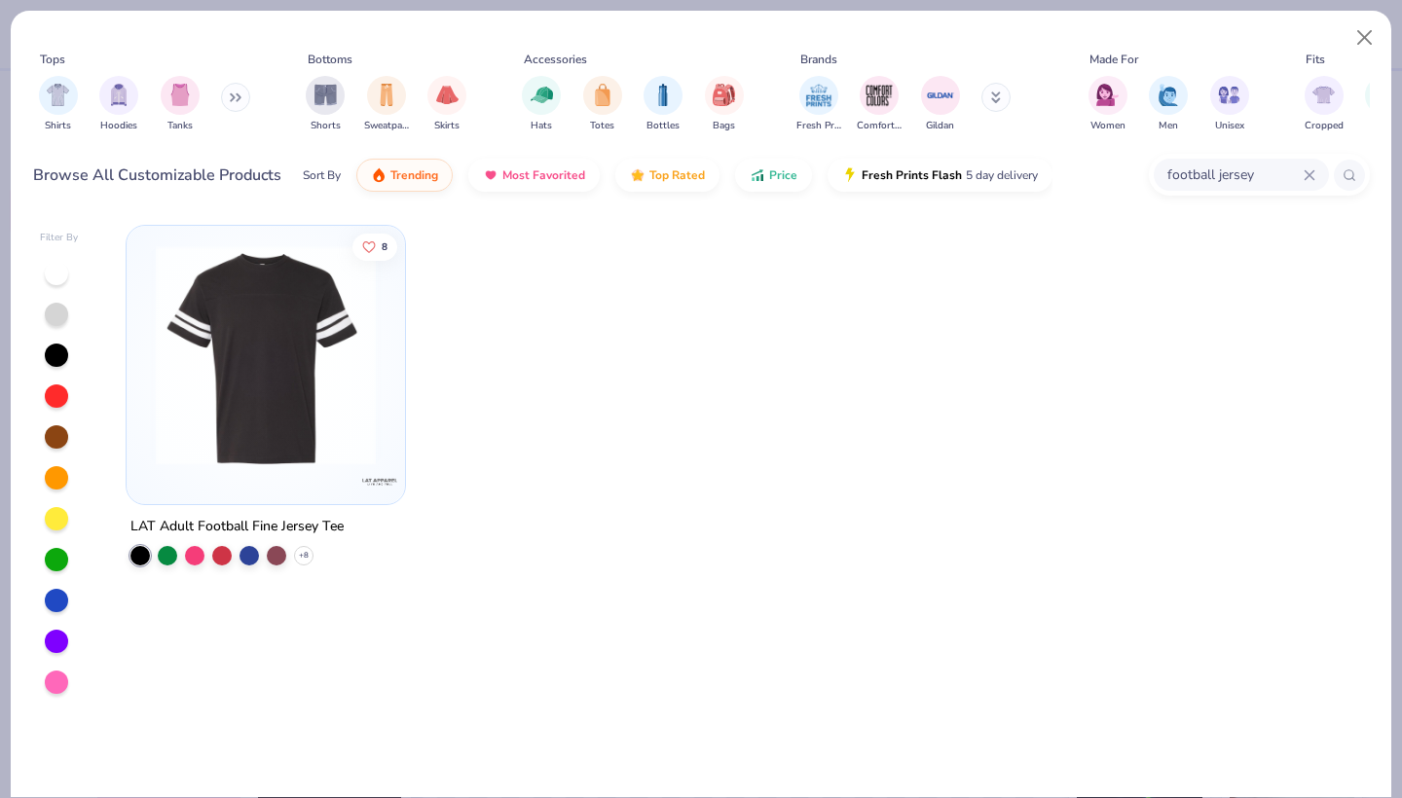
drag, startPoint x: 1276, startPoint y: 166, endPoint x: 1035, endPoint y: 152, distance: 240.9
click at [1035, 152] on div "Browse All Customizable Products Sort By Trending Most Favorited Top Rated Pric…" at bounding box center [701, 175] width 1337 height 55
type input "jersey"
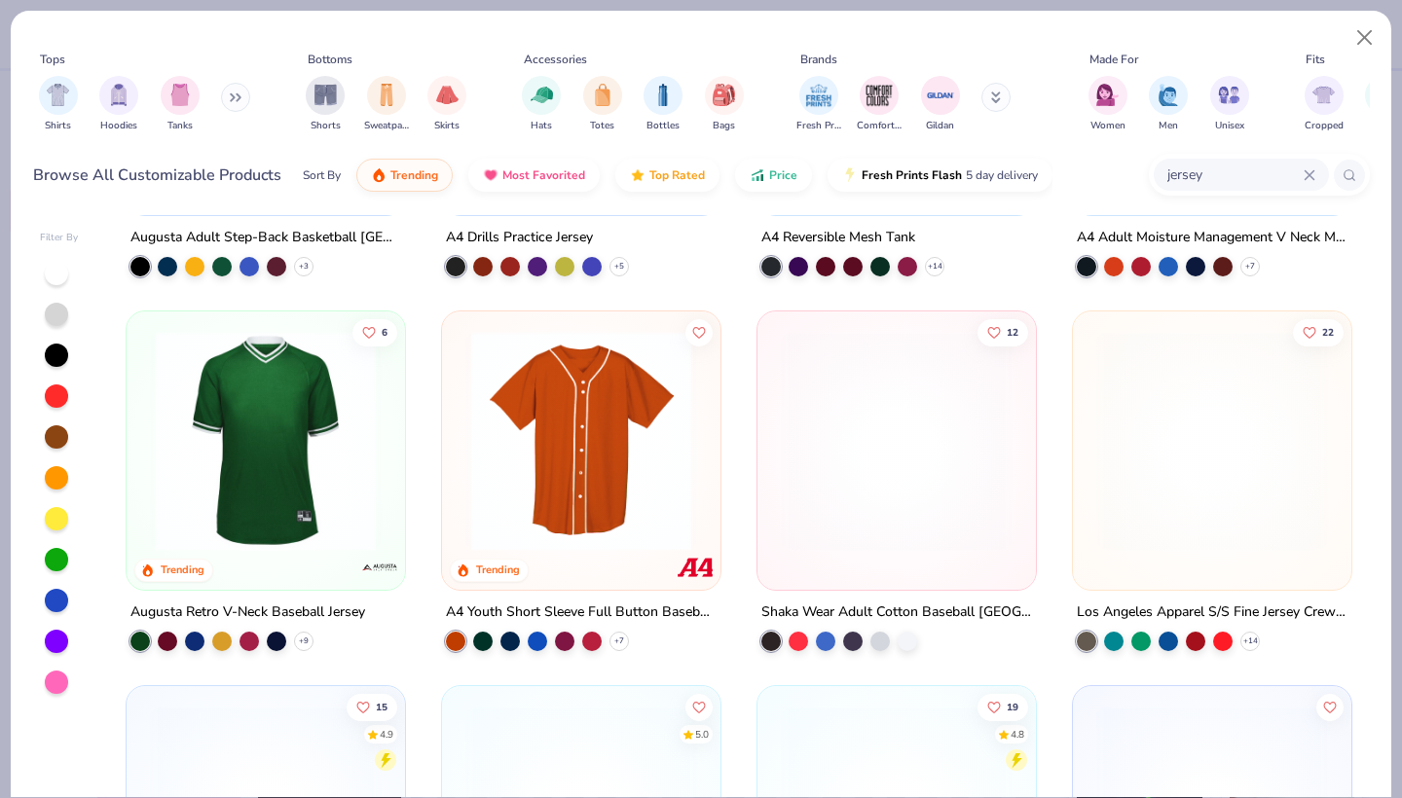
scroll to position [295, 0]
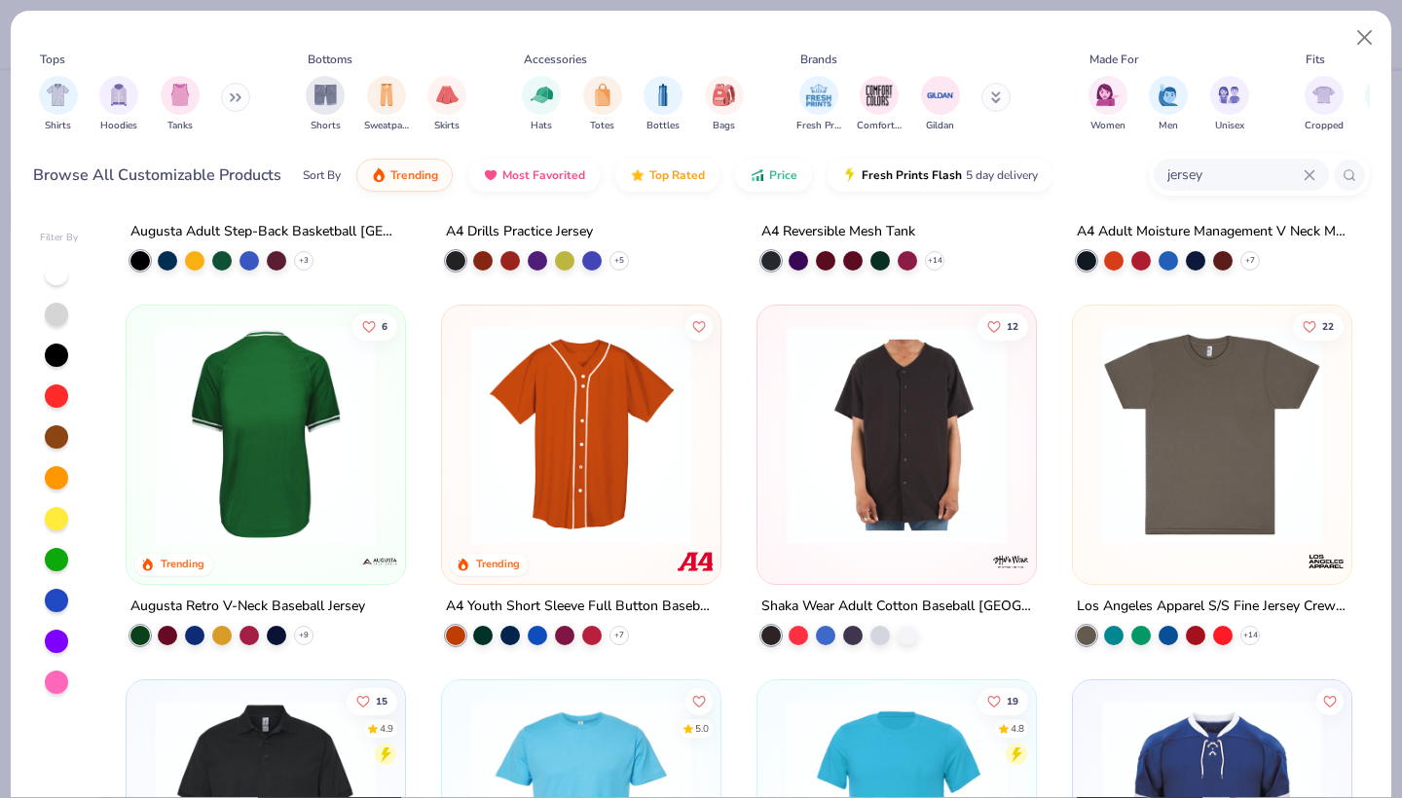
click at [303, 479] on img at bounding box center [266, 435] width 240 height 220
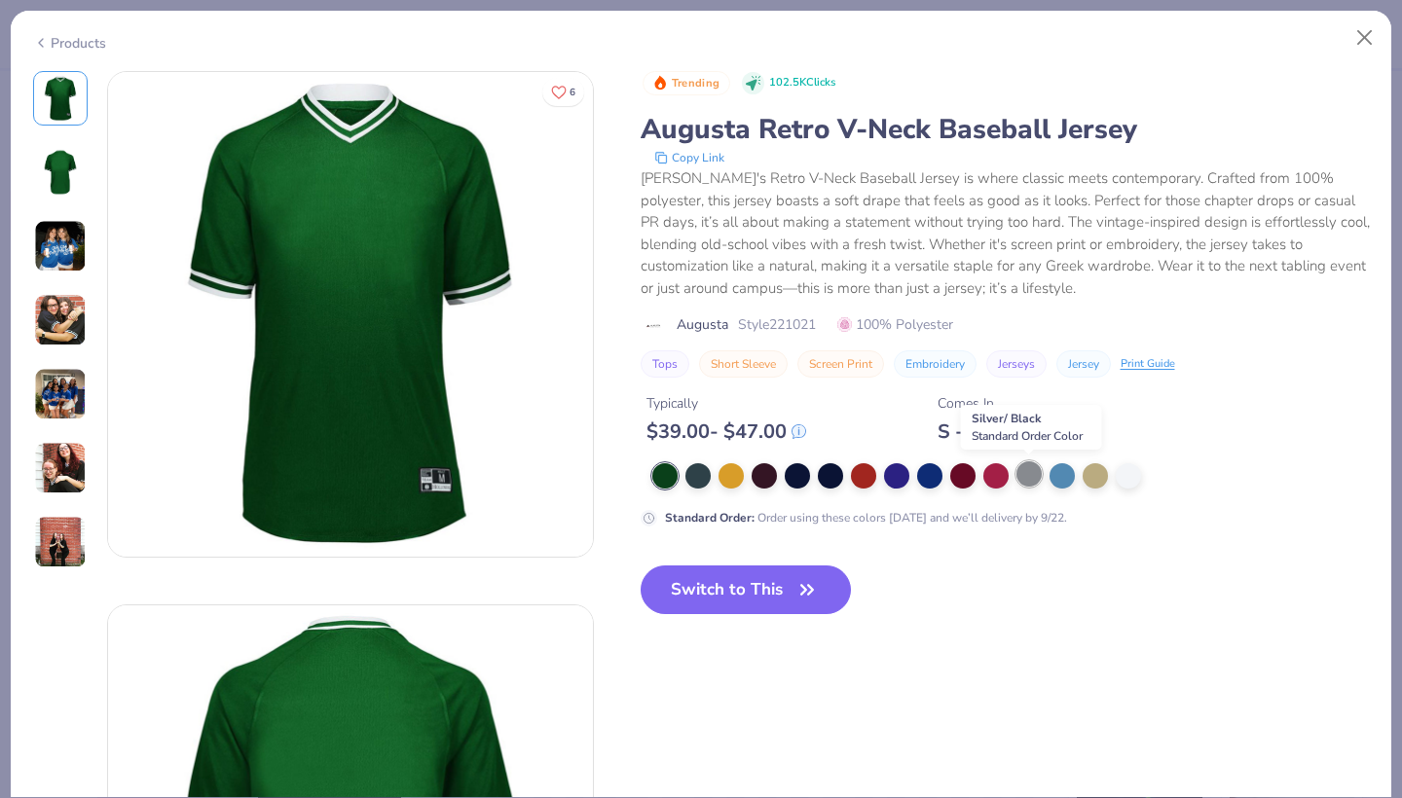
click at [1028, 472] on div at bounding box center [1029, 474] width 25 height 25
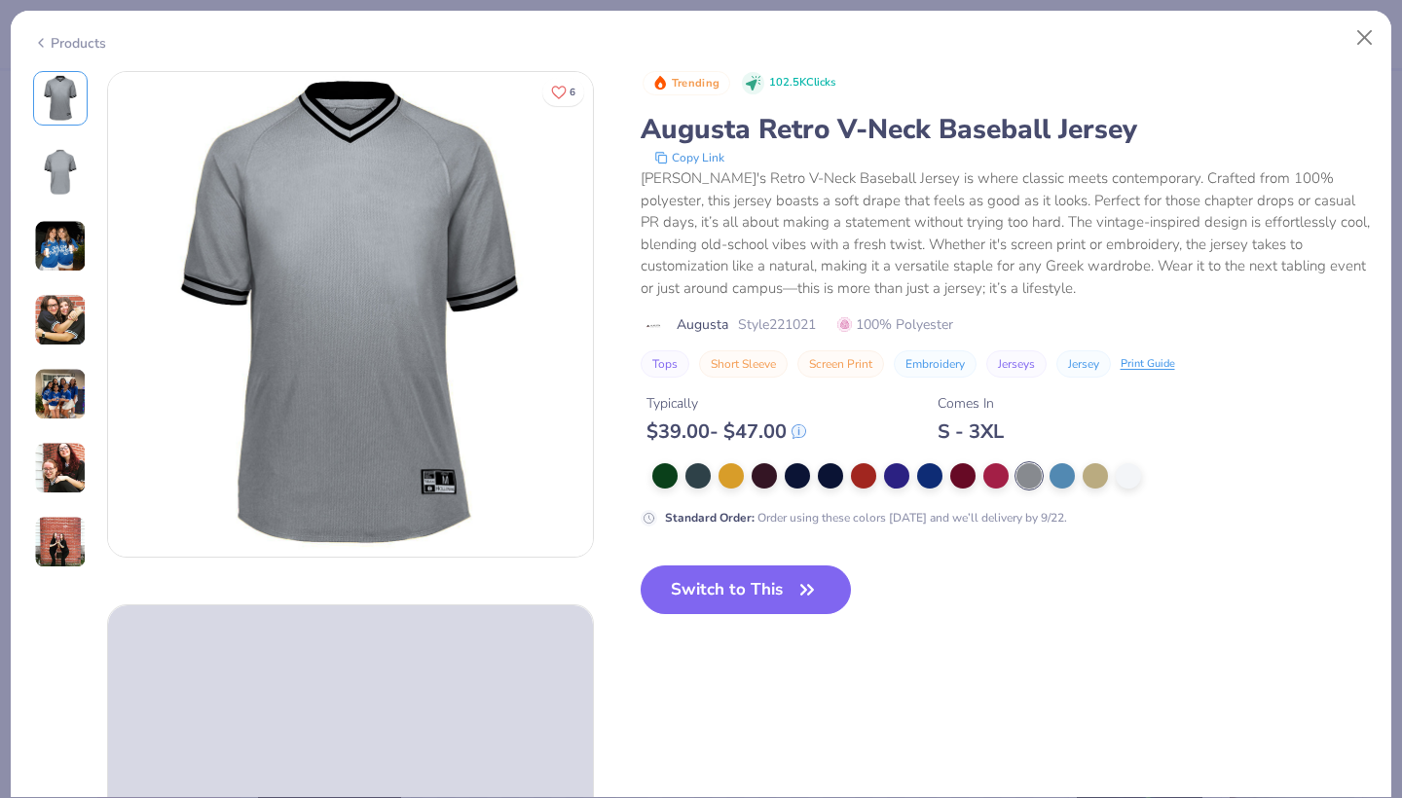
click at [65, 261] on img at bounding box center [60, 246] width 53 height 53
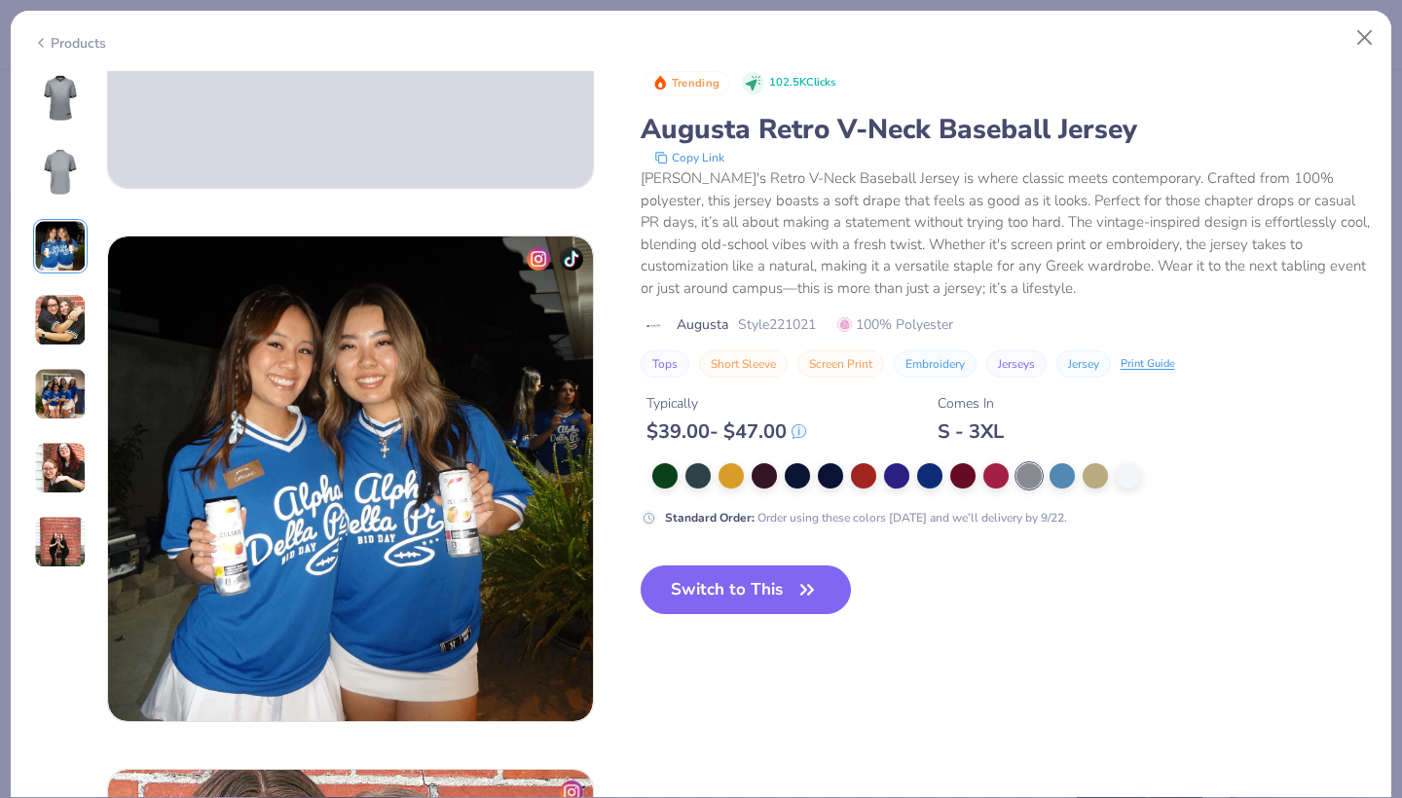
scroll to position [1067, 0]
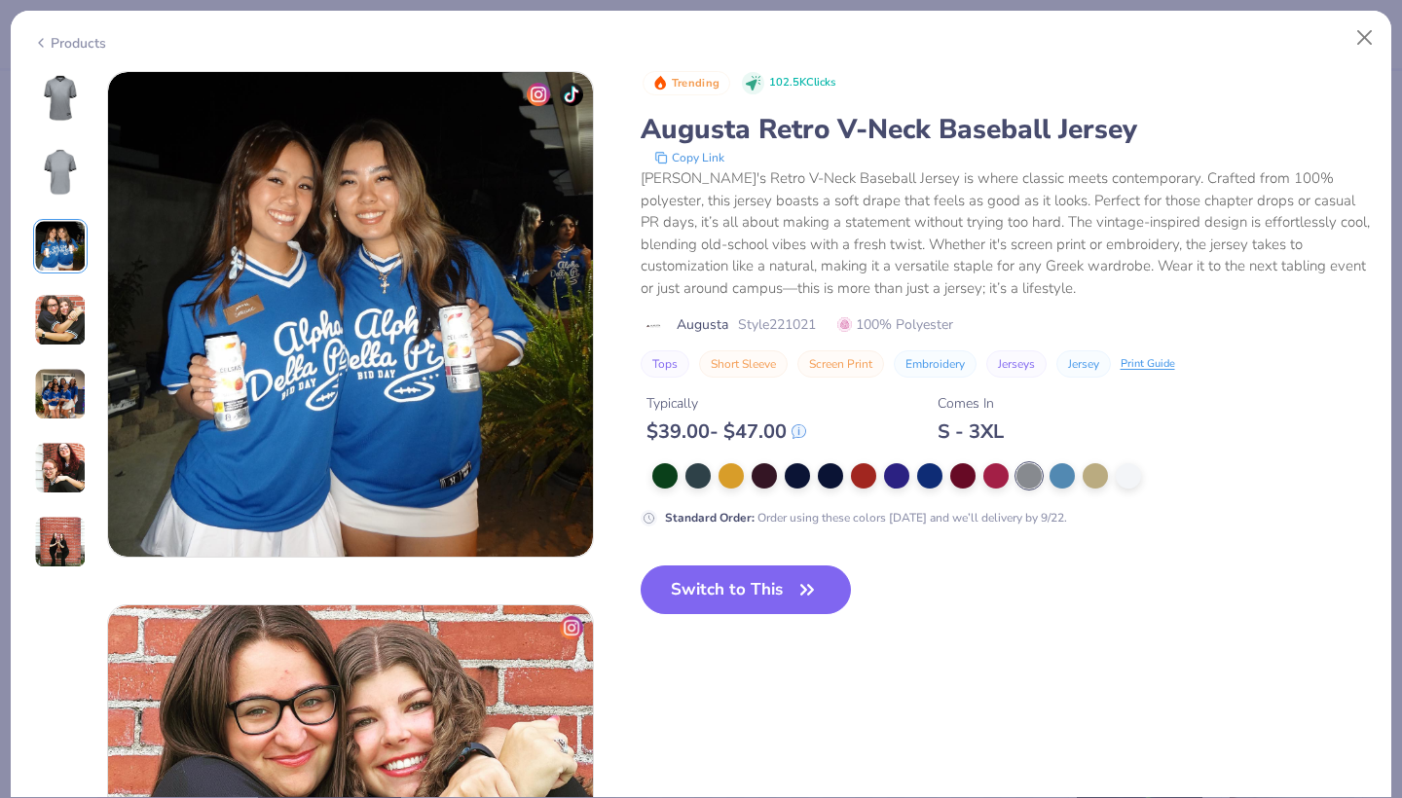
click at [65, 313] on img at bounding box center [60, 320] width 53 height 53
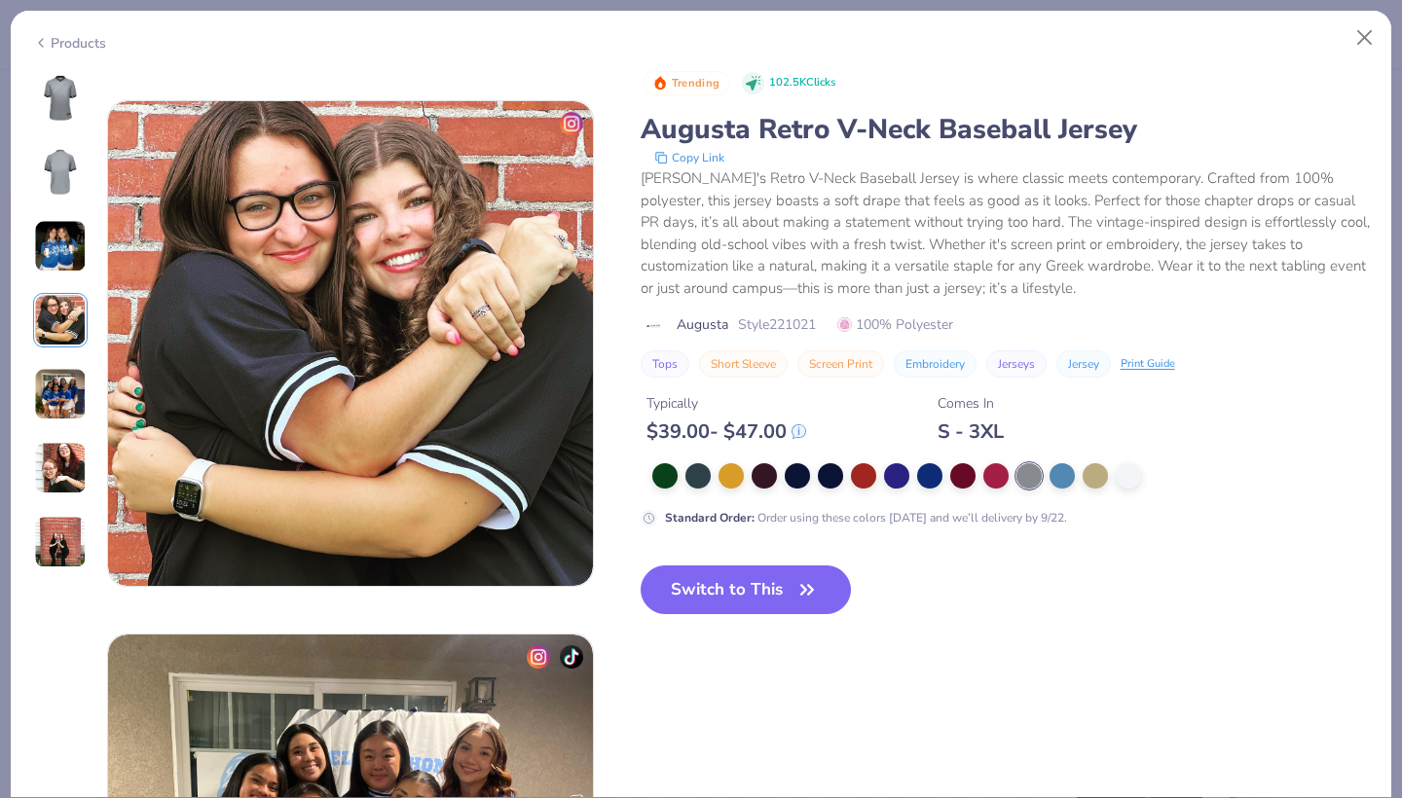
scroll to position [1601, 0]
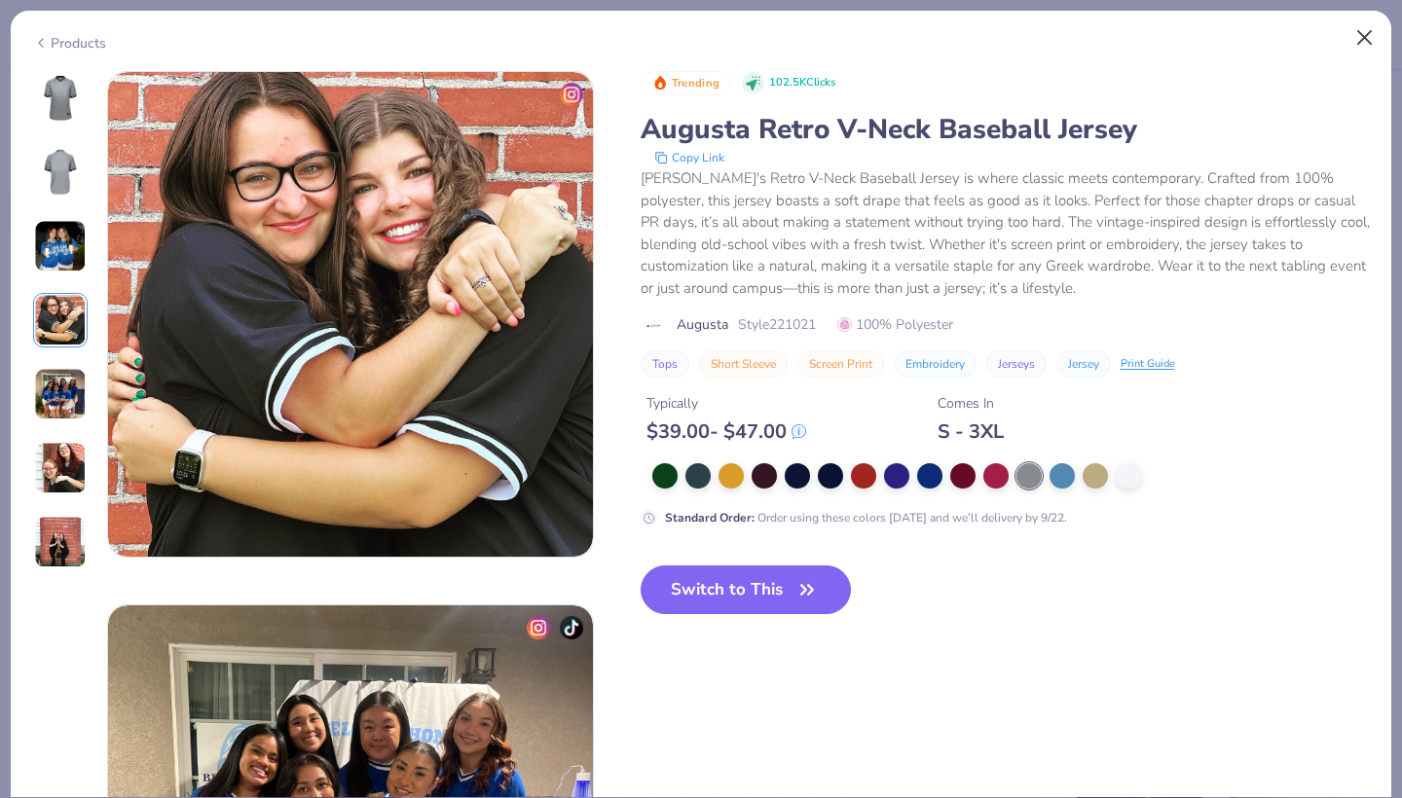
click at [1362, 32] on button "Close" at bounding box center [1365, 37] width 37 height 37
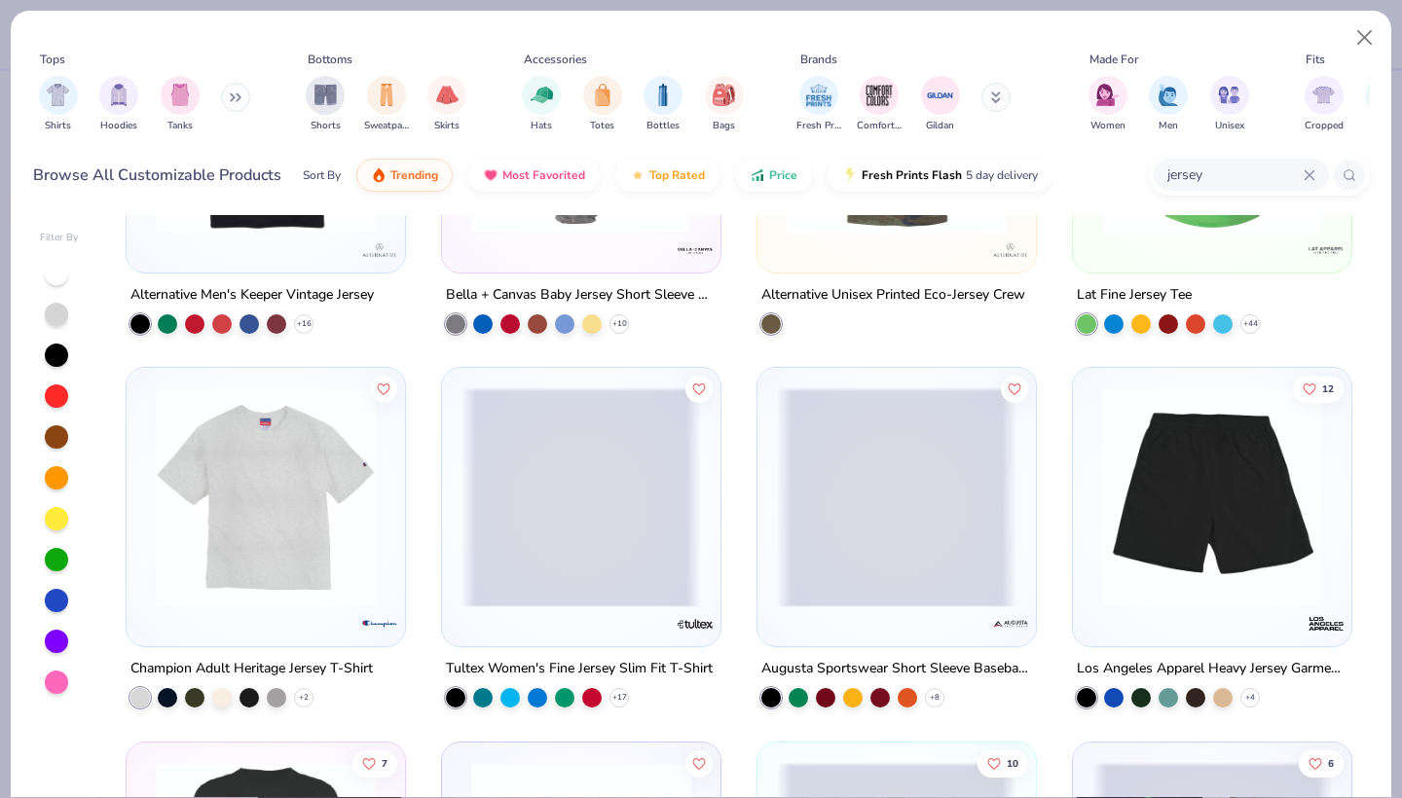
scroll to position [2737, 0]
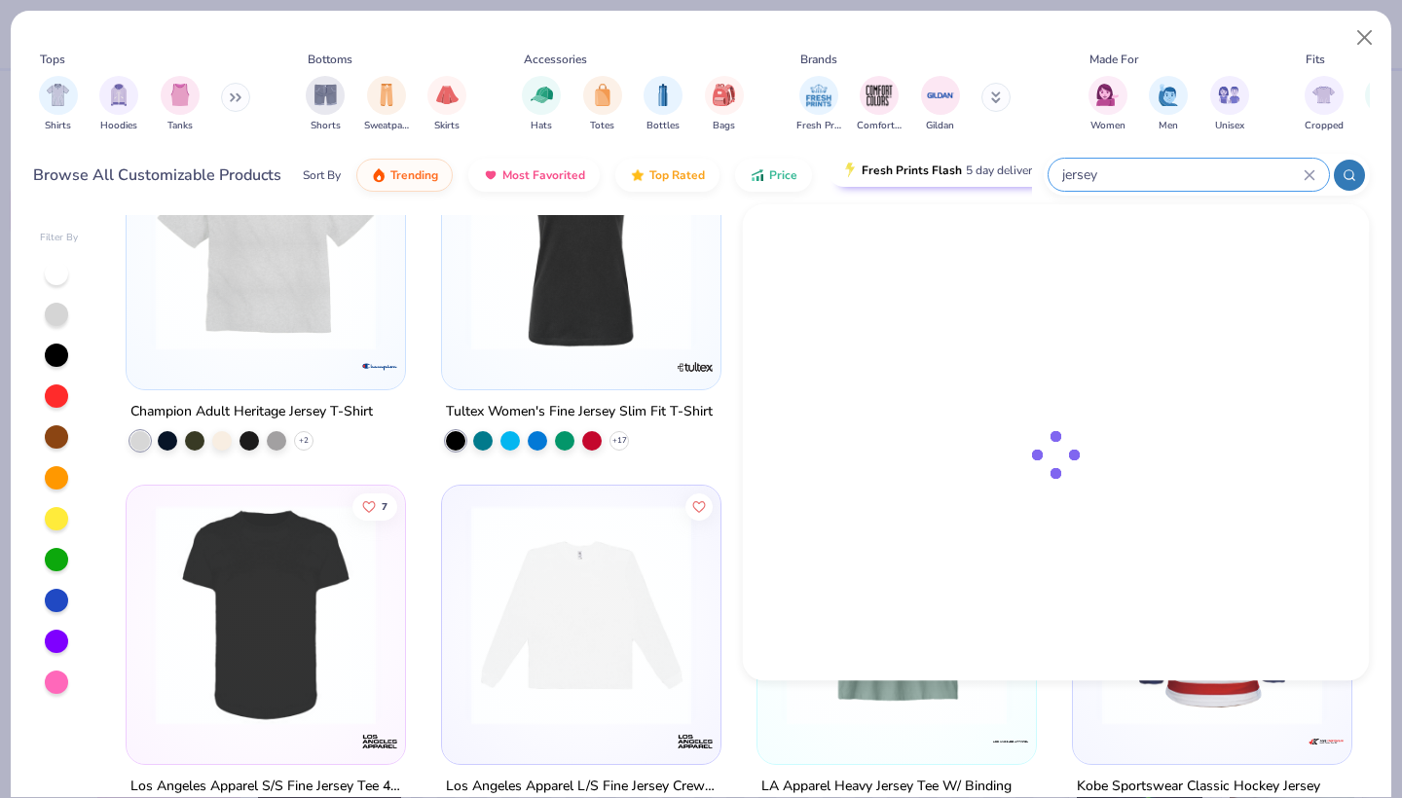
drag, startPoint x: 1260, startPoint y: 171, endPoint x: 1020, endPoint y: 178, distance: 239.6
click at [1019, 180] on div "Browse All Customizable Products Sort By Trending Most Favorited Top Rated Pric…" at bounding box center [701, 175] width 1337 height 55
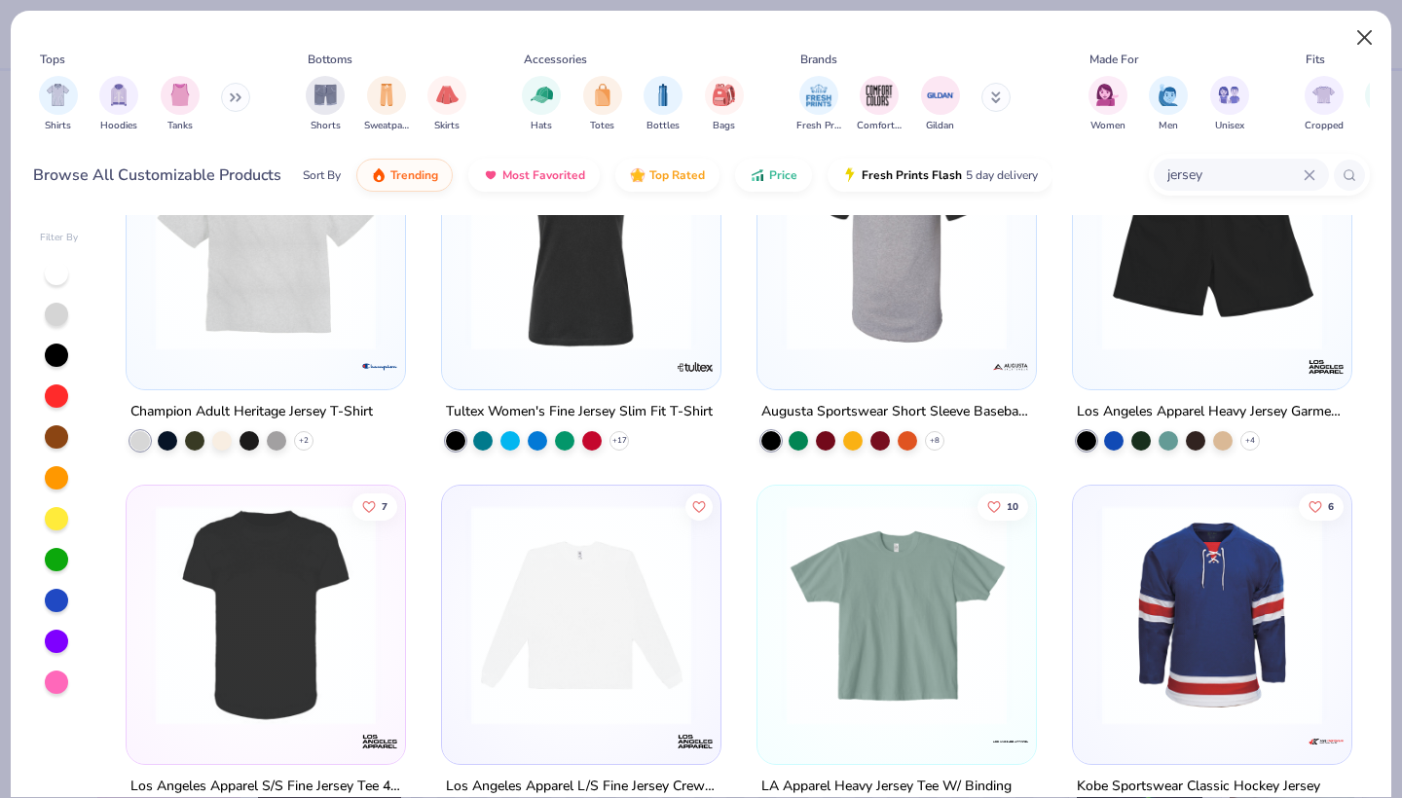
click at [1363, 39] on button "Close" at bounding box center [1365, 37] width 37 height 37
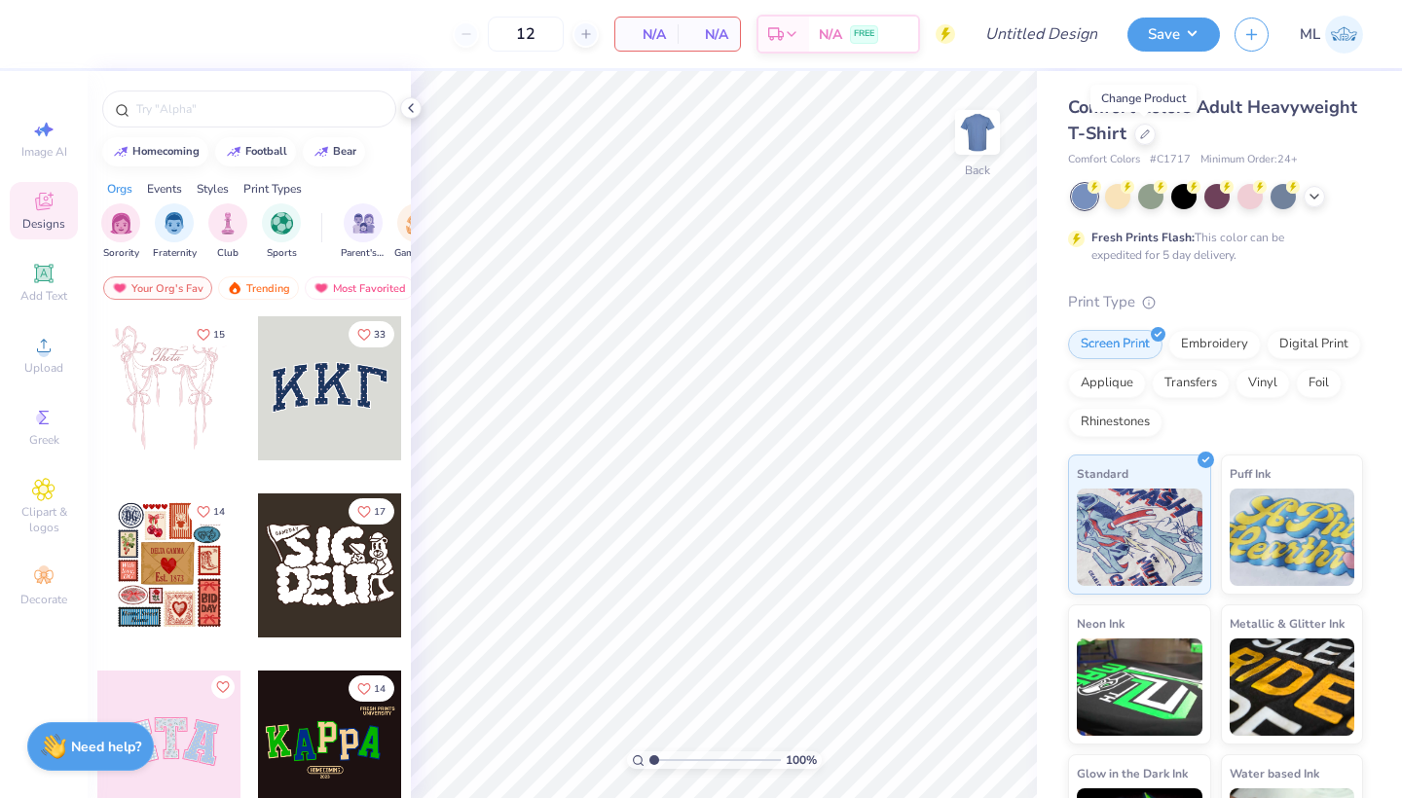
click at [1349, 36] on img at bounding box center [1344, 35] width 38 height 38
